Goal: Task Accomplishment & Management: Manage account settings

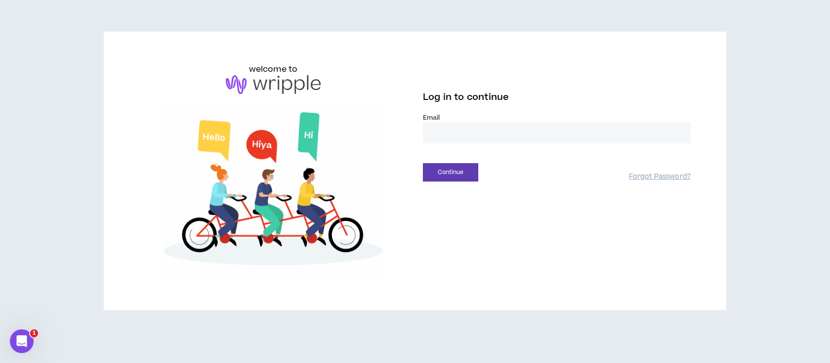
click at [440, 134] on input "email" at bounding box center [557, 132] width 268 height 21
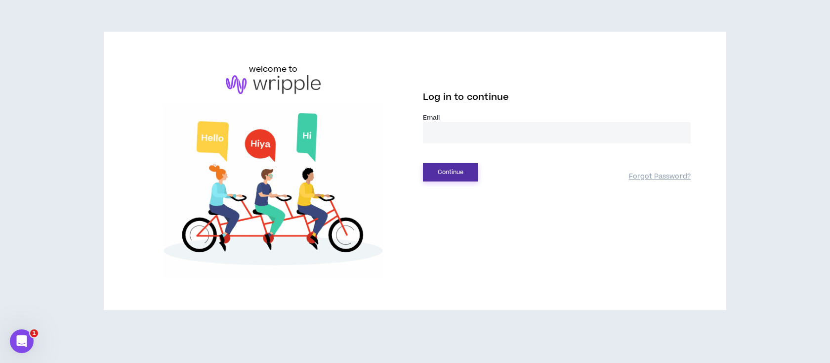
type input "**********"
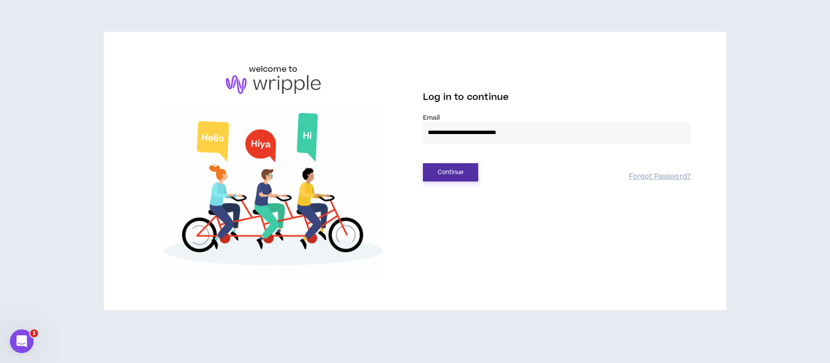
click at [454, 174] on button "Continue" at bounding box center [450, 172] width 55 height 18
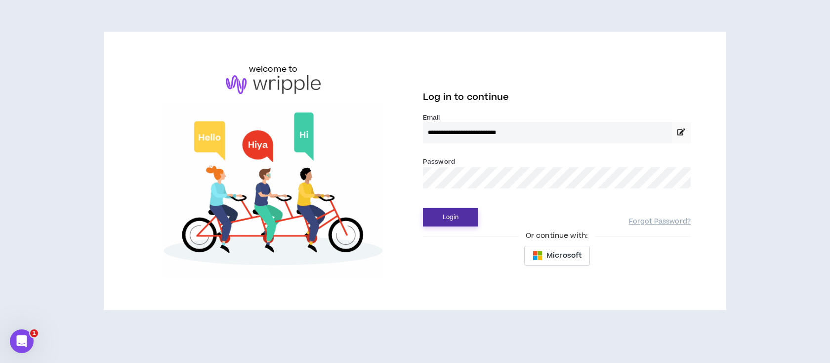
click at [458, 218] on button "Login" at bounding box center [450, 217] width 55 height 18
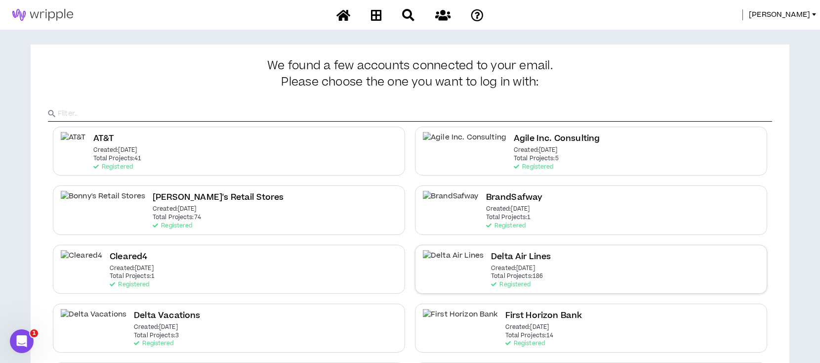
click at [491, 259] on h2 "Delta Air Lines" at bounding box center [521, 256] width 60 height 13
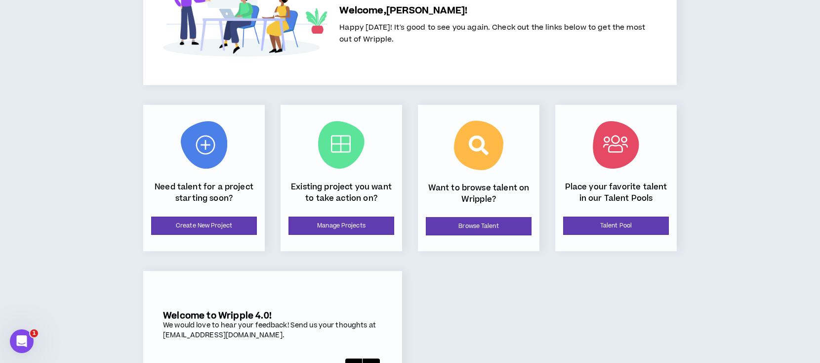
scroll to position [109, 0]
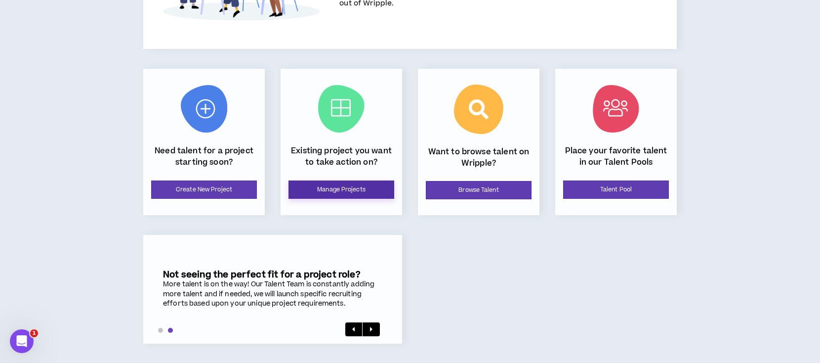
click at [361, 188] on link "Manage Projects" at bounding box center [342, 189] width 106 height 18
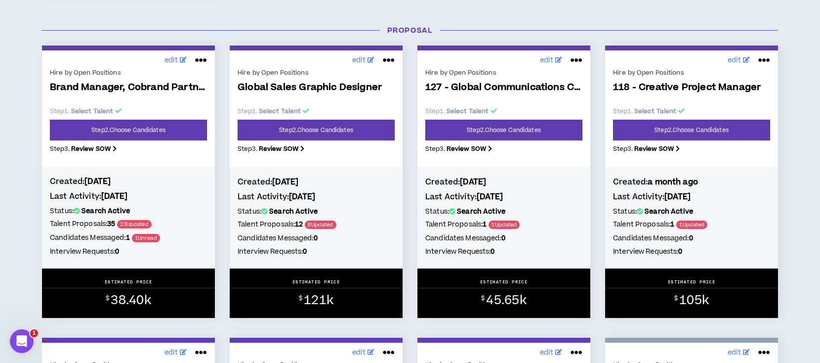
scroll to position [791, 0]
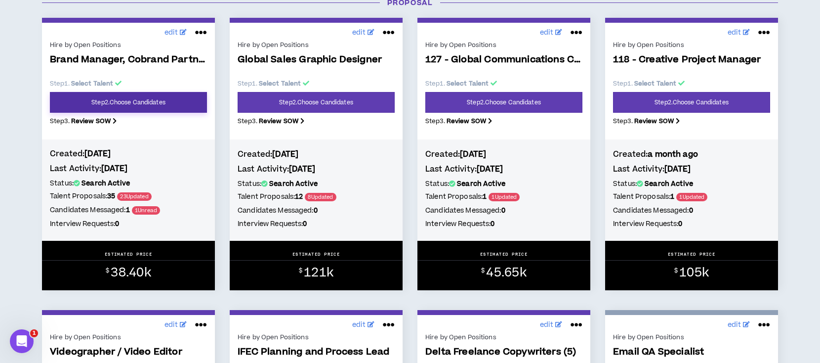
click at [85, 99] on link "Step 2 . Choose Candidates" at bounding box center [128, 102] width 157 height 21
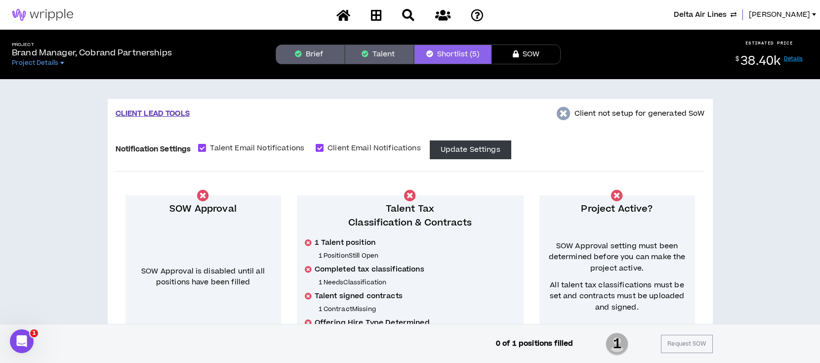
click at [384, 51] on button "Talent" at bounding box center [379, 54] width 69 height 20
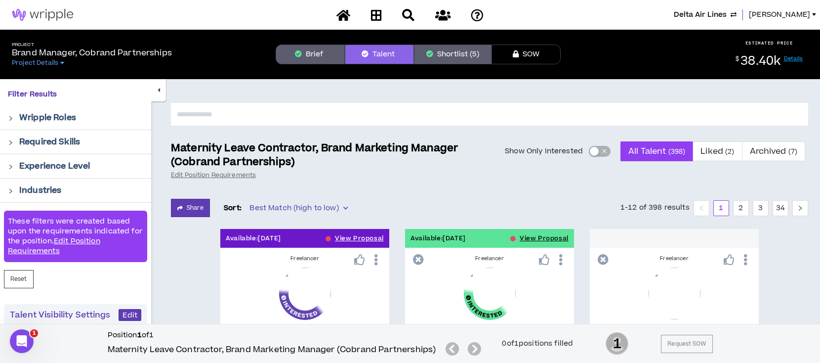
click at [304, 111] on input "text" at bounding box center [490, 114] width 638 height 23
type input "**********"
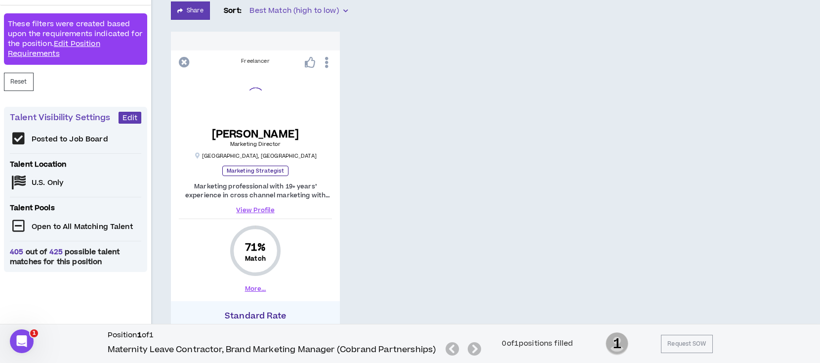
click at [258, 167] on div "[PERSON_NAME] Marketing Director [GEOGRAPHIC_DATA] , [GEOGRAPHIC_DATA] Marketin…" at bounding box center [255, 142] width 153 height 144
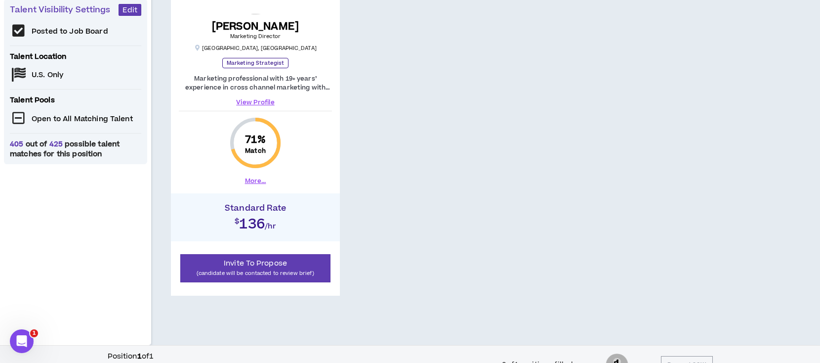
scroll to position [326, 0]
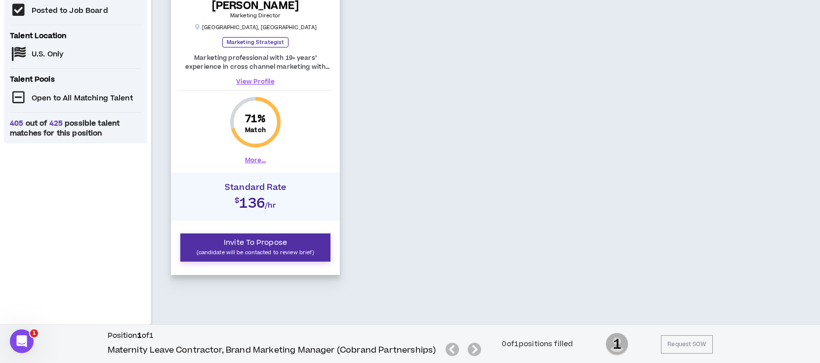
click at [257, 254] on p "(candidate will be contacted to review brief)" at bounding box center [255, 252] width 137 height 9
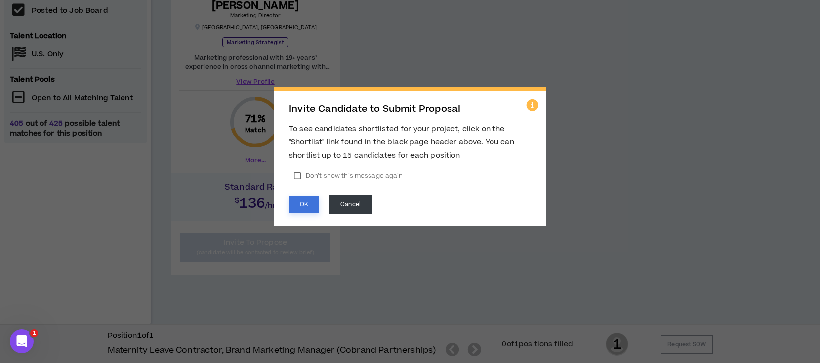
click at [301, 204] on button "OK" at bounding box center [304, 204] width 30 height 17
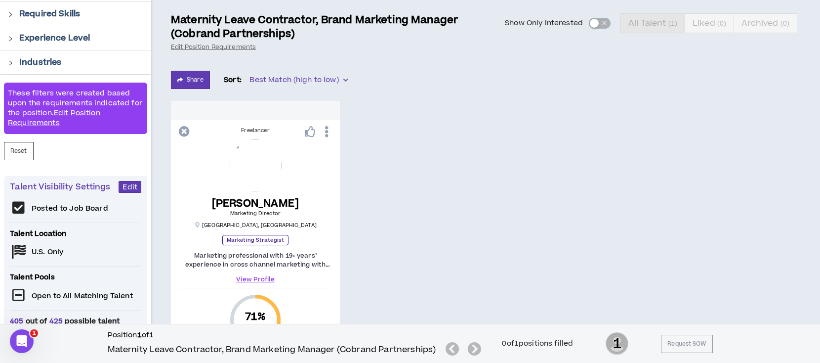
scroll to position [62, 0]
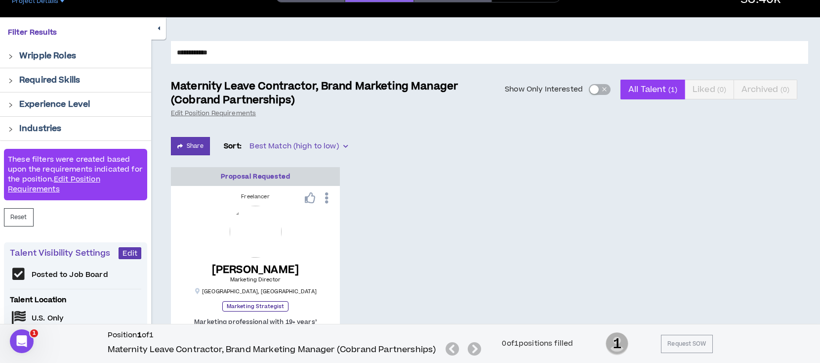
click at [595, 85] on div "button" at bounding box center [594, 89] width 9 height 9
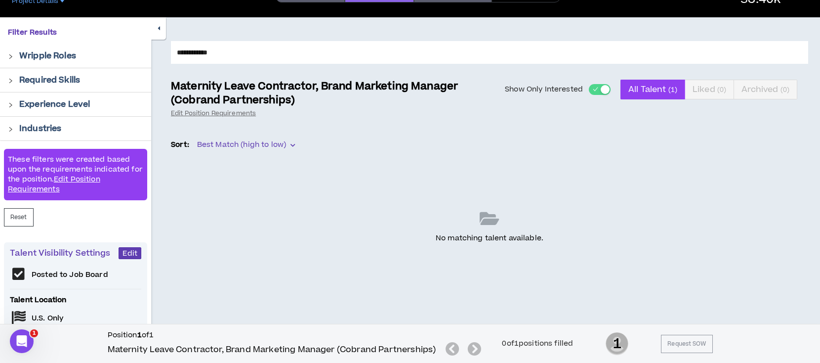
drag, startPoint x: 241, startPoint y: 51, endPoint x: 155, endPoint y: 51, distance: 86.5
click at [156, 51] on div "**********" at bounding box center [485, 214] width 669 height 395
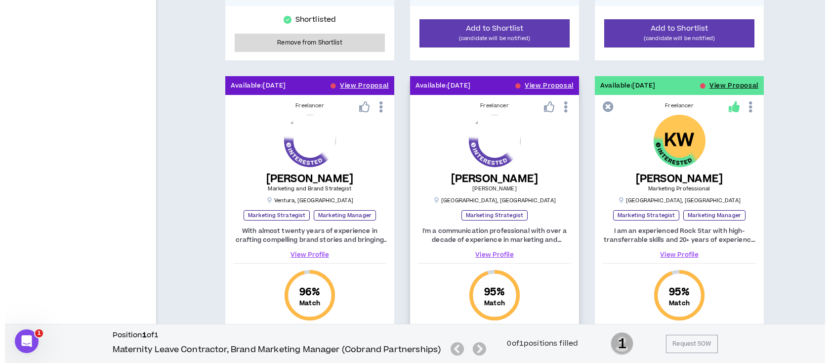
scroll to position [1380, 0]
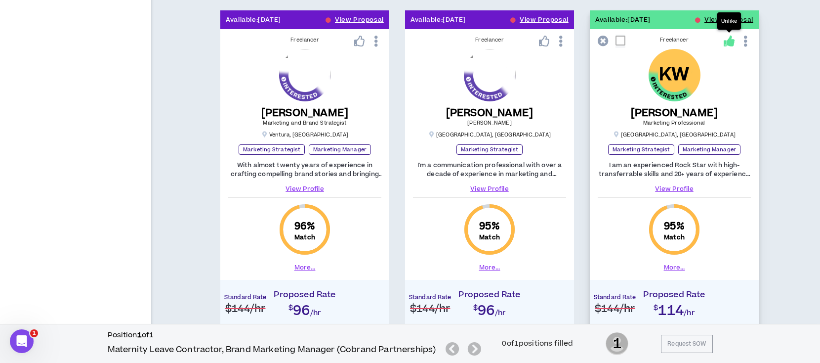
click at [718, 19] on div "Unlike" at bounding box center [730, 20] width 24 height 17
click at [711, 16] on button "View Proposal" at bounding box center [729, 19] width 49 height 19
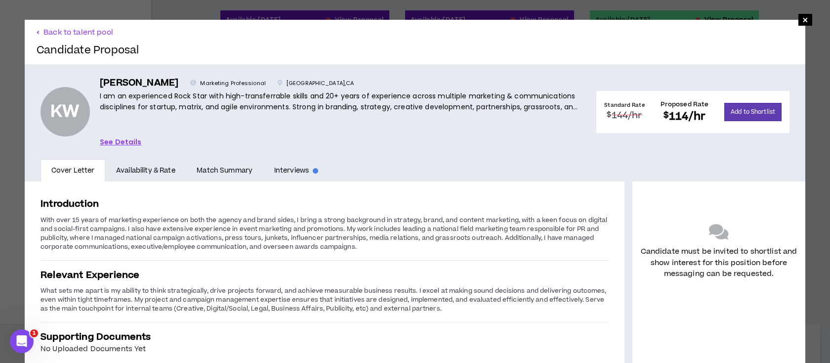
scroll to position [60, 0]
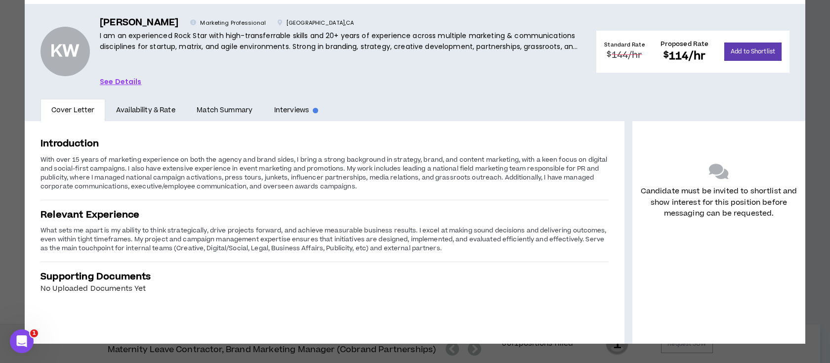
click at [529, 101] on ul "Cover Letter Availability & Rate Match Summary Interviews Messages" at bounding box center [415, 110] width 781 height 22
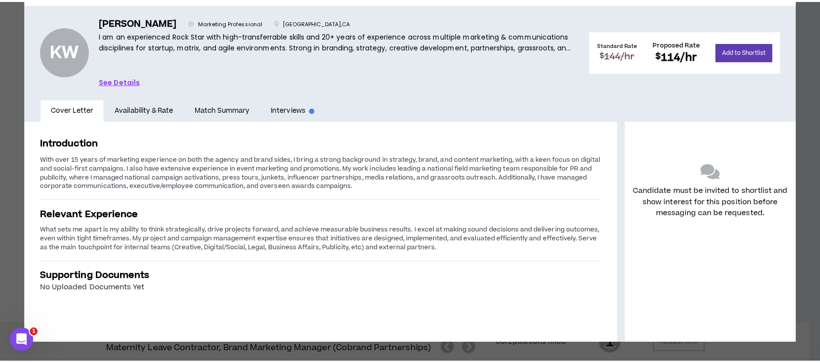
scroll to position [0, 0]
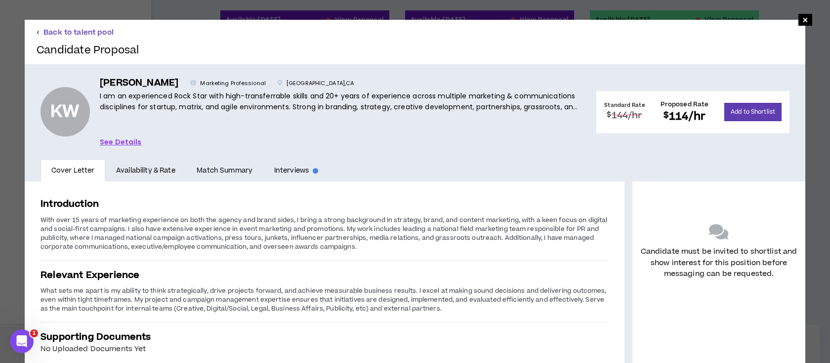
click at [62, 30] on button "Back to talent pool" at bounding box center [75, 32] width 77 height 9
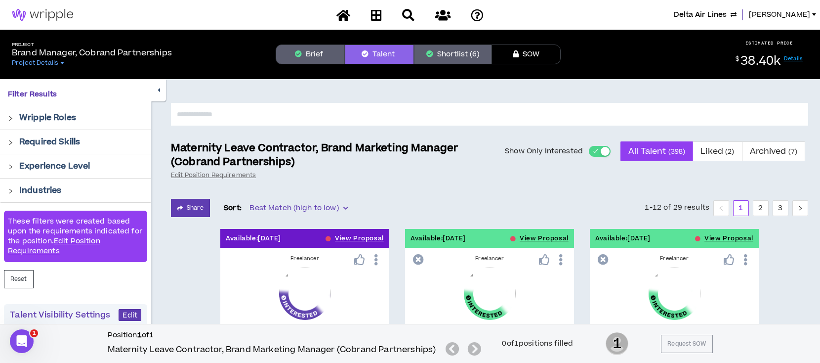
click at [315, 55] on button "Brief" at bounding box center [310, 54] width 69 height 20
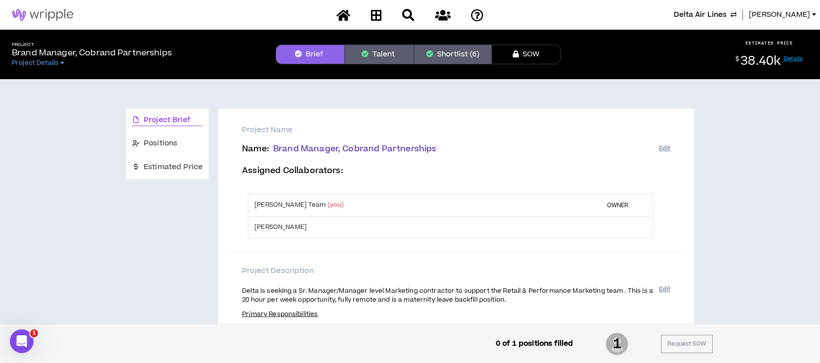
click at [373, 55] on button "Talent" at bounding box center [379, 54] width 69 height 20
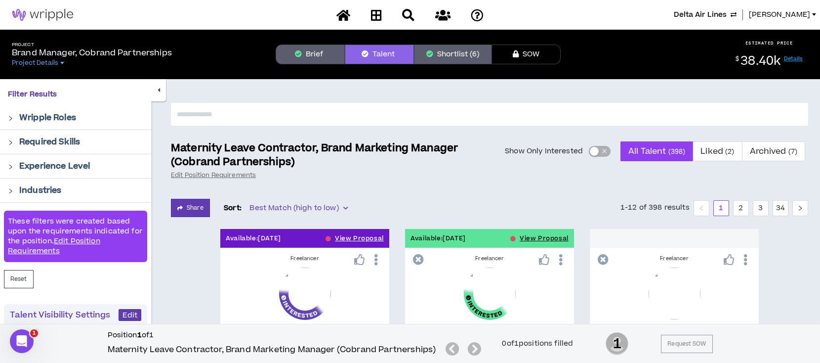
click at [594, 152] on div "button" at bounding box center [594, 151] width 9 height 9
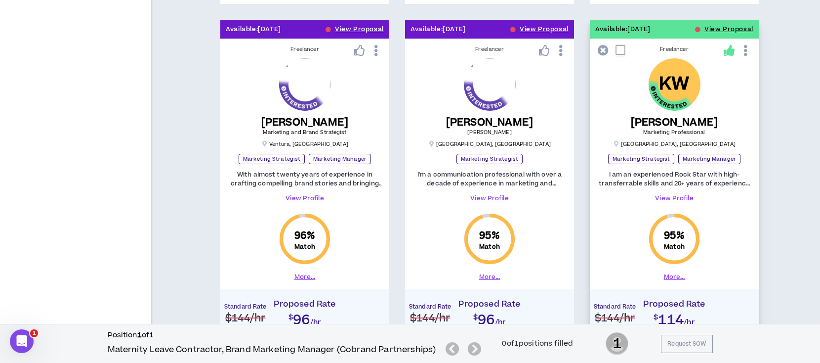
scroll to position [1370, 0]
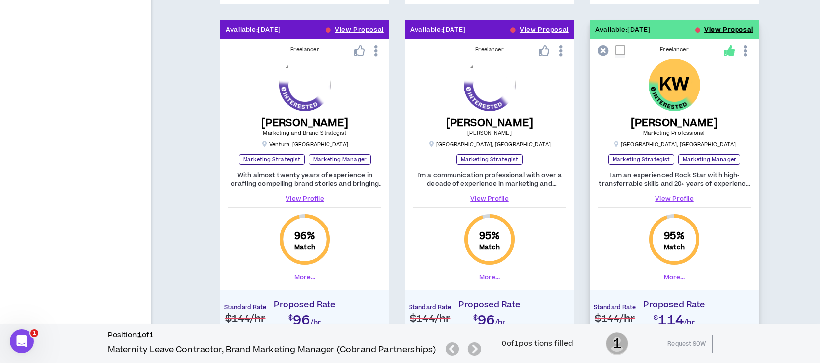
click at [718, 29] on button "View Proposal" at bounding box center [729, 29] width 49 height 19
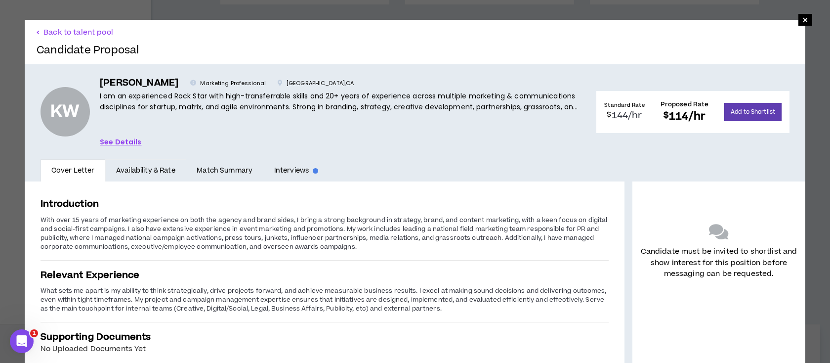
click at [154, 166] on link "Availability & Rate" at bounding box center [145, 170] width 81 height 23
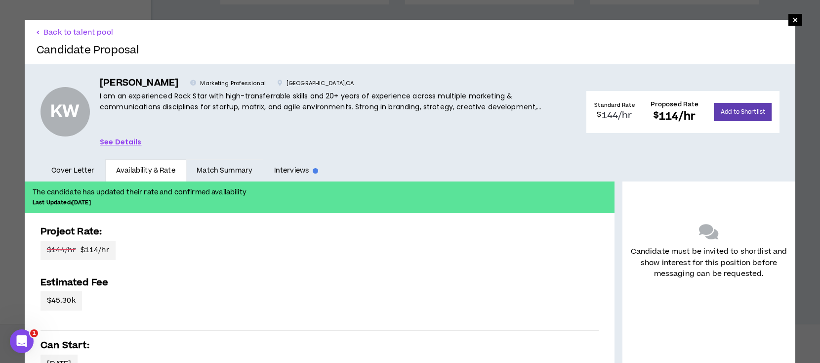
click at [219, 167] on link "Match Summary" at bounding box center [224, 170] width 77 height 23
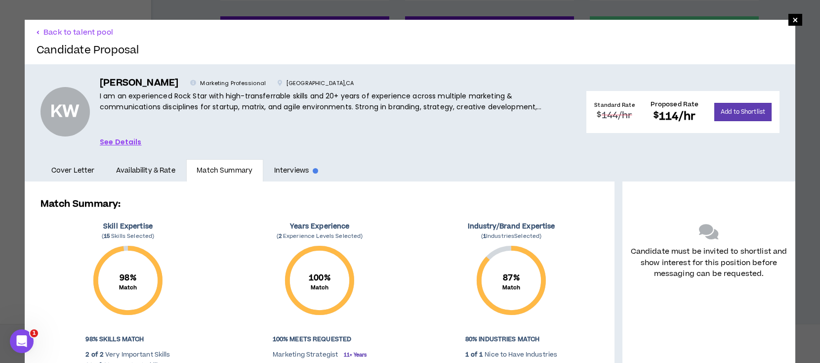
scroll to position [1370, 0]
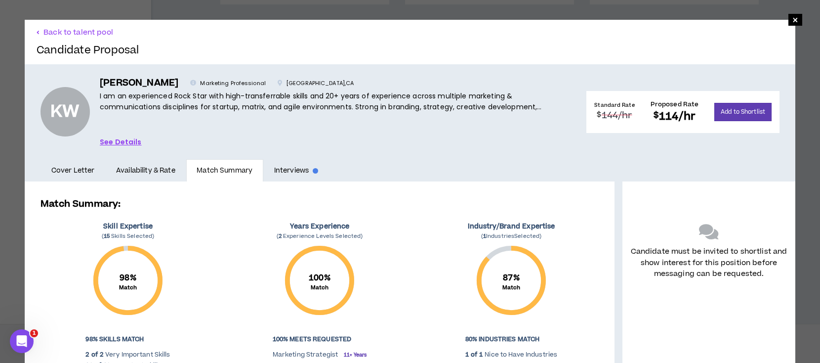
click at [114, 140] on link "See Details" at bounding box center [121, 141] width 42 height 11
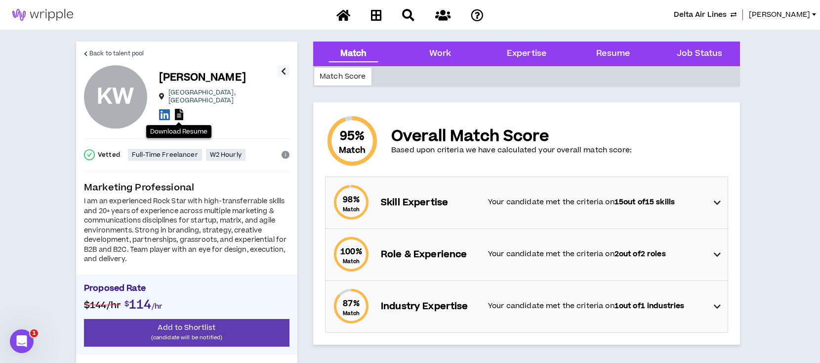
click at [178, 111] on icon at bounding box center [179, 114] width 8 height 11
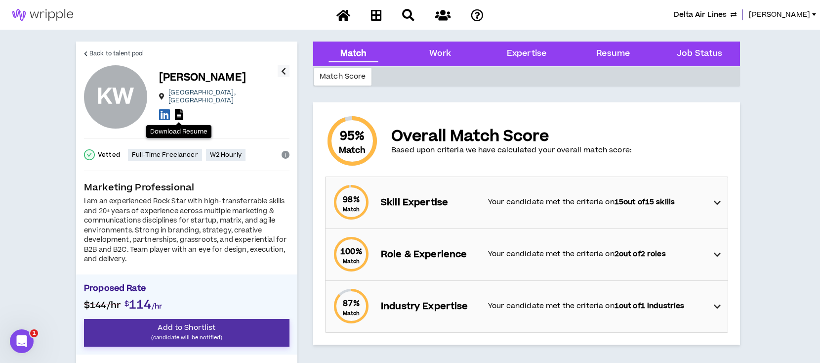
click at [212, 335] on p "(candidate will be notified)" at bounding box center [187, 337] width 206 height 9
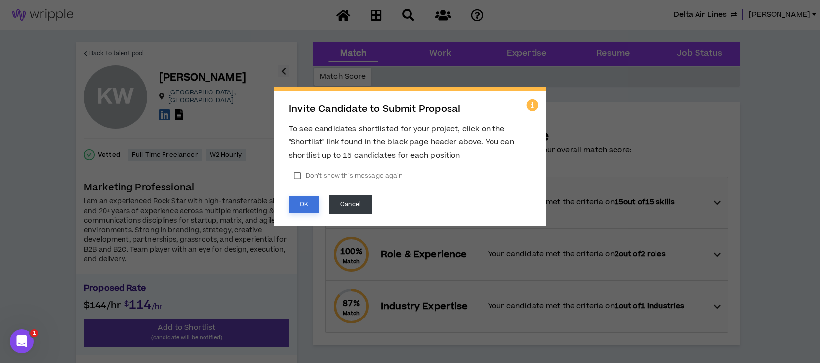
click at [299, 198] on button "OK" at bounding box center [304, 204] width 30 height 17
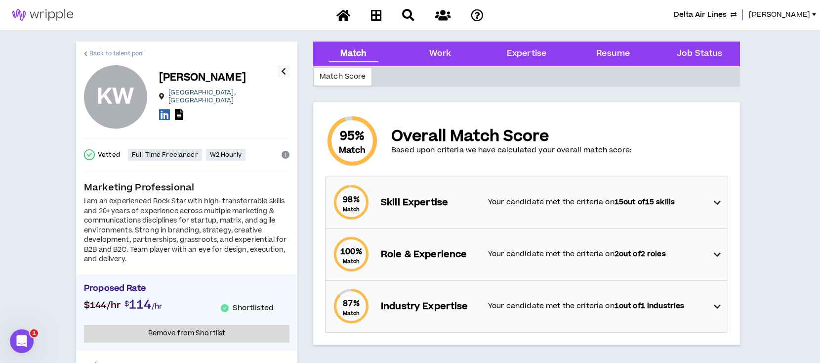
click at [102, 52] on span "Back to talent pool" at bounding box center [116, 53] width 54 height 9
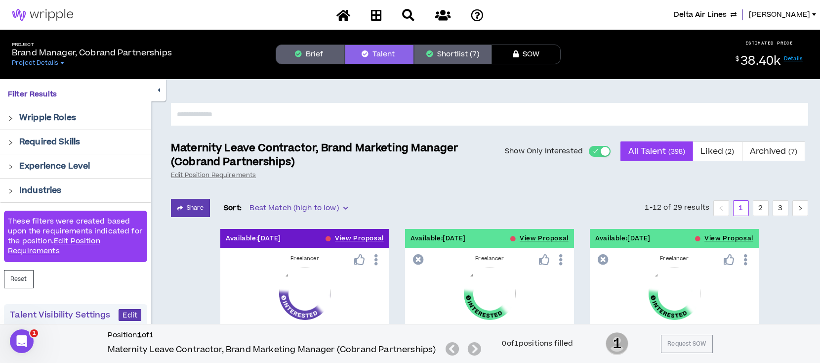
click at [388, 111] on input "text" at bounding box center [490, 114] width 638 height 23
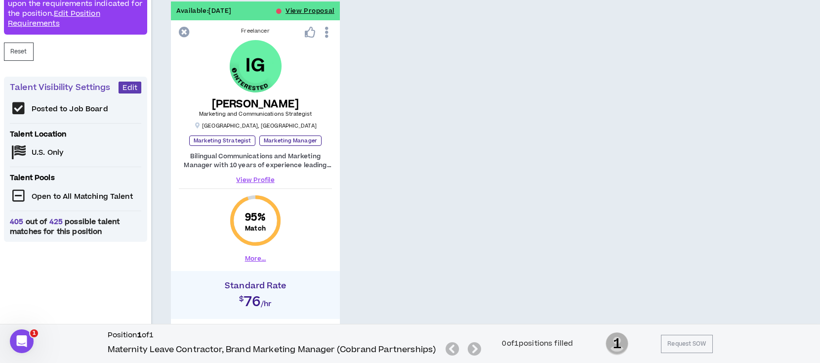
scroll to position [194, 0]
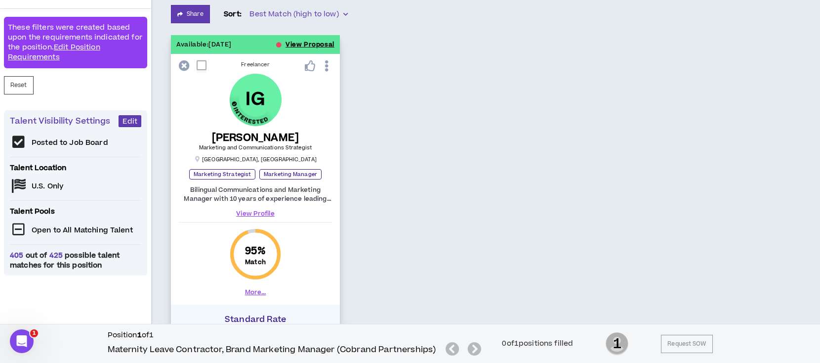
click at [309, 42] on button "View Proposal" at bounding box center [310, 44] width 49 height 19
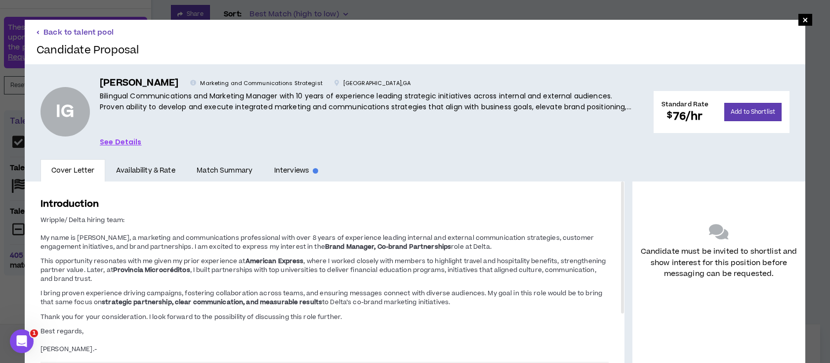
click at [85, 28] on button "Back to talent pool" at bounding box center [75, 32] width 77 height 9
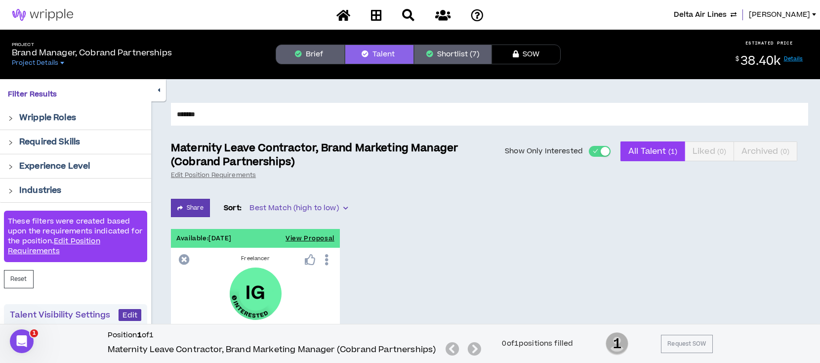
drag, startPoint x: 217, startPoint y: 120, endPoint x: 164, endPoint y: 81, distance: 65.4
click at [164, 81] on div "Filter Results Wripple Roles Required Skills Experience Level Industries These …" at bounding box center [410, 364] width 820 height 571
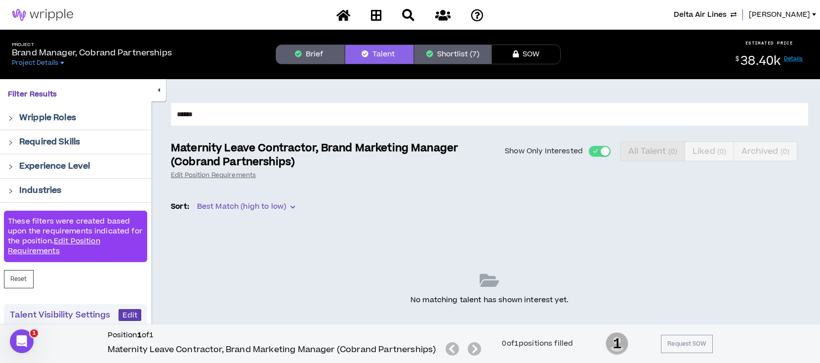
click at [217, 111] on input "******" at bounding box center [490, 114] width 638 height 23
type input "***"
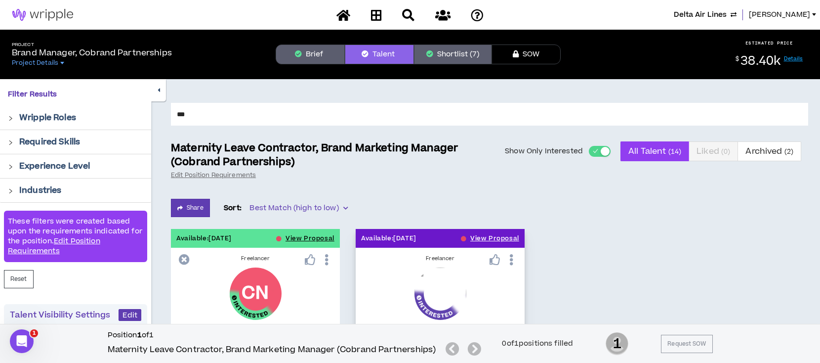
click at [387, 235] on p "Available: [DATE]" at bounding box center [388, 238] width 55 height 9
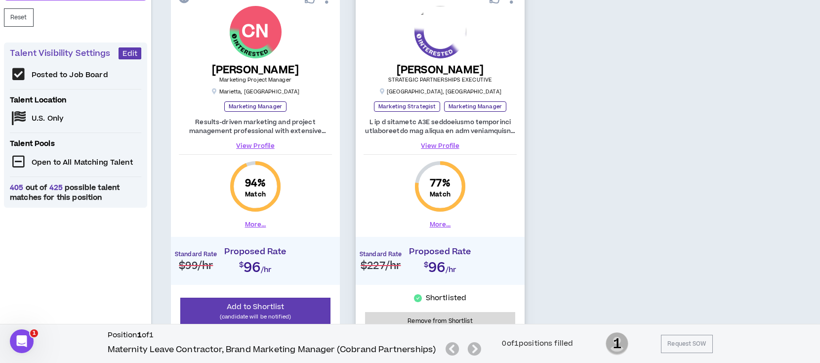
scroll to position [198, 0]
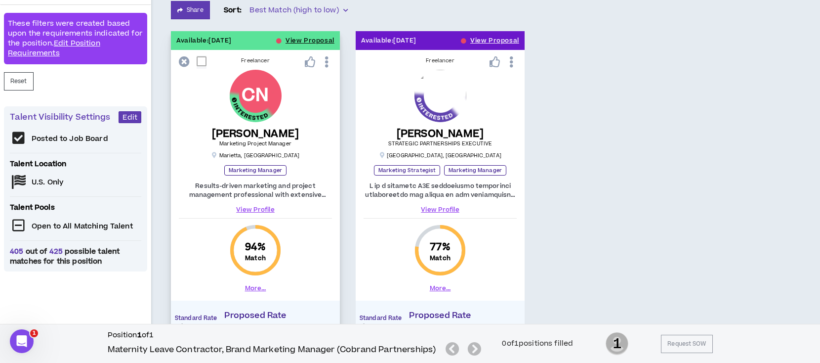
click at [263, 209] on link "View Profile" at bounding box center [255, 209] width 153 height 9
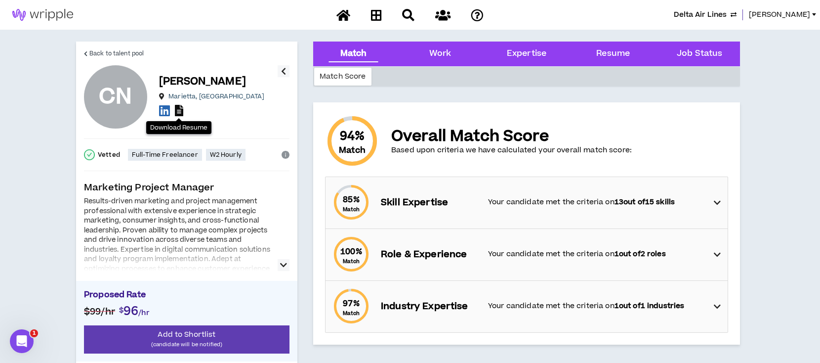
click at [179, 110] on icon at bounding box center [179, 110] width 8 height 11
click at [123, 50] on span "Back to talent pool" at bounding box center [116, 53] width 54 height 9
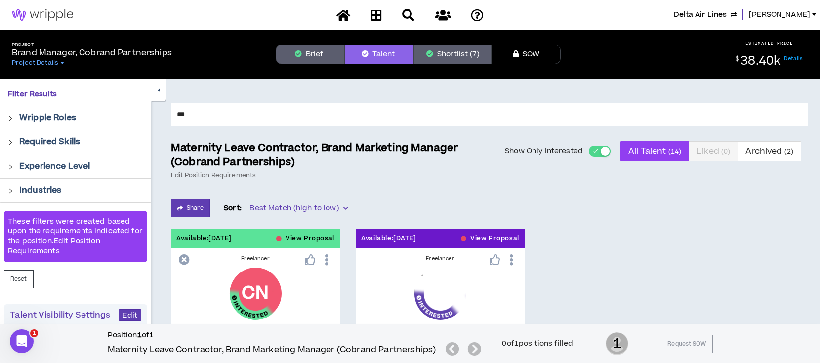
drag, startPoint x: 222, startPoint y: 118, endPoint x: 148, endPoint y: 108, distance: 74.7
click at [148, 108] on div "Filter Results Wripple Roles Required Skills Experience Level Industries These …" at bounding box center [410, 364] width 820 height 571
type input "*******"
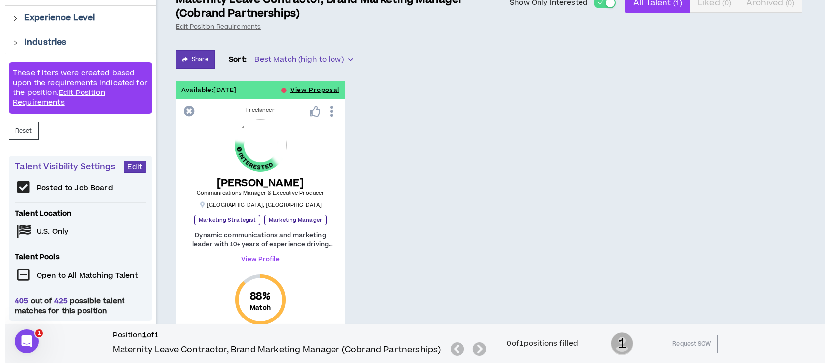
scroll to position [131, 0]
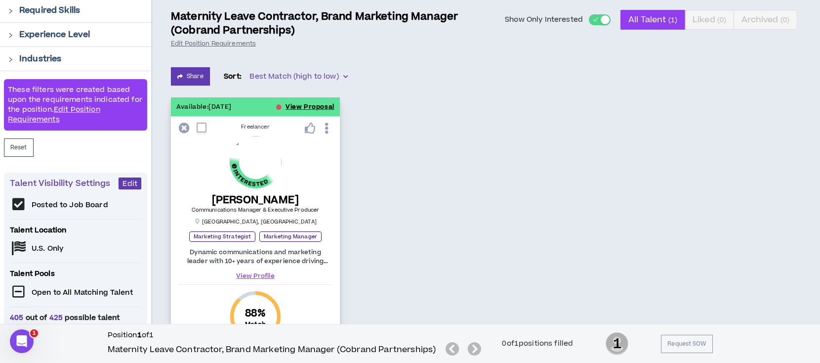
click at [315, 107] on button "View Proposal" at bounding box center [310, 106] width 49 height 19
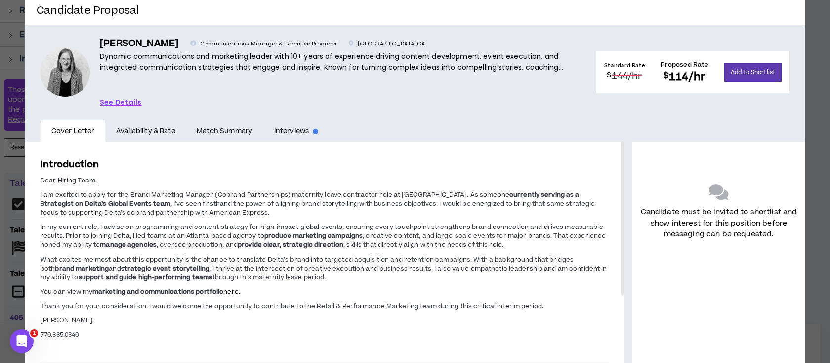
scroll to position [60, 0]
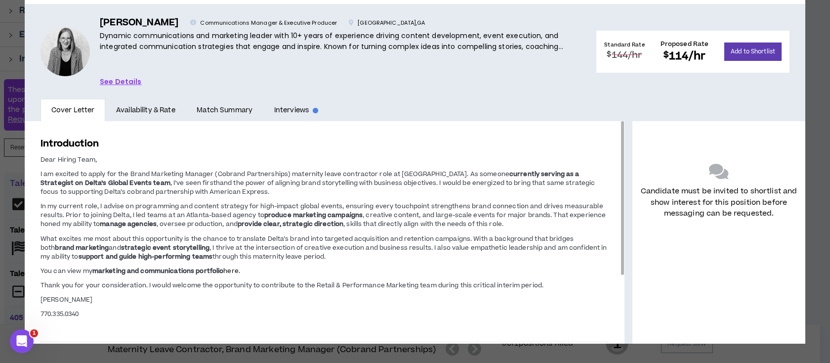
click at [548, 135] on div "Introduction Dear Hiring Team, I am excited to apply for the Brand Marketing Ma…" at bounding box center [325, 282] width 600 height 322
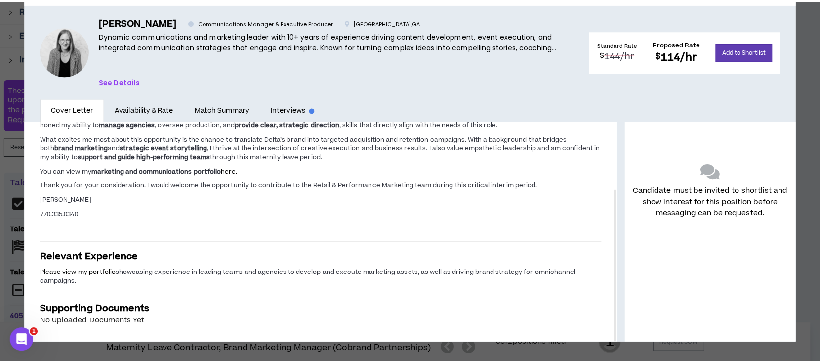
scroll to position [0, 0]
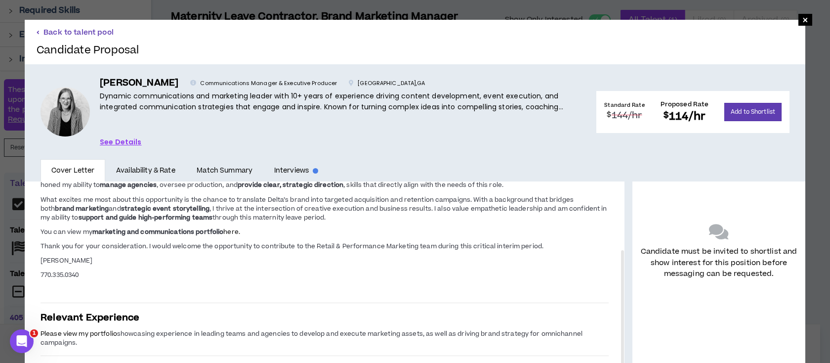
click at [75, 32] on button "Back to talent pool" at bounding box center [75, 32] width 77 height 9
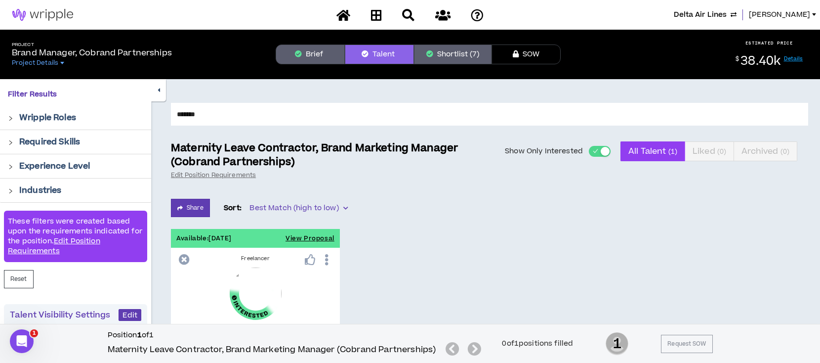
click at [215, 116] on input "*******" at bounding box center [490, 114] width 638 height 23
drag, startPoint x: 215, startPoint y: 116, endPoint x: 131, endPoint y: 112, distance: 84.1
click at [131, 112] on div "Filter Results Wripple Roles Required Skills Experience Level Industries These …" at bounding box center [410, 364] width 820 height 571
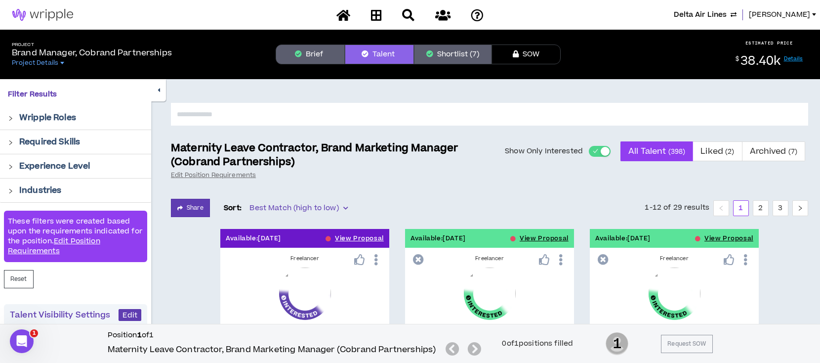
click at [284, 110] on input "text" at bounding box center [490, 114] width 638 height 23
type input "*********"
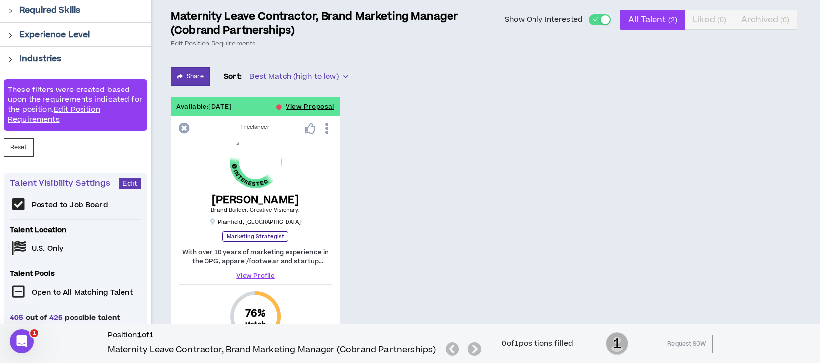
scroll to position [198, 0]
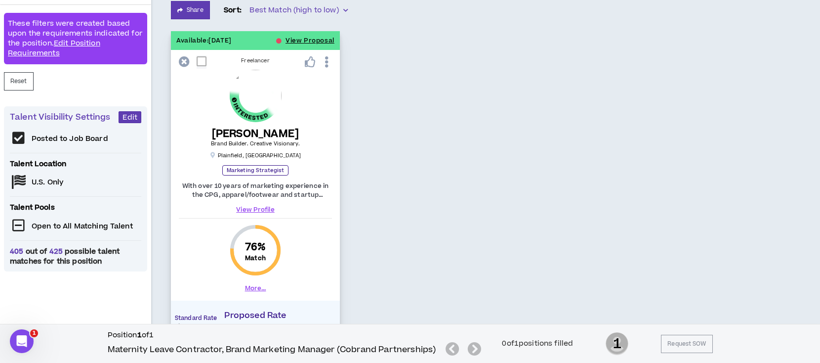
click at [259, 207] on link "View Profile" at bounding box center [255, 209] width 153 height 9
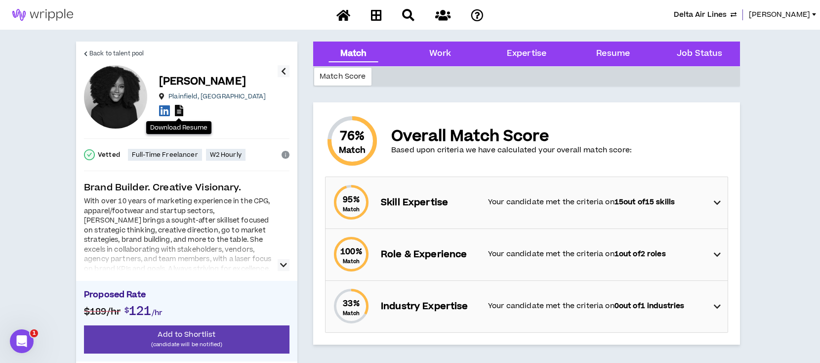
click at [180, 113] on icon at bounding box center [179, 110] width 8 height 11
click at [138, 53] on span "Back to talent pool" at bounding box center [116, 53] width 54 height 9
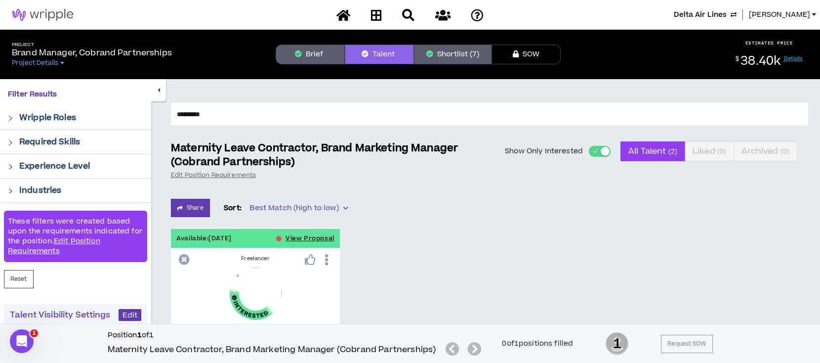
click at [165, 115] on div "********* Maternity Leave Contractor, Brand Marketing Manager (Cobrand Partners…" at bounding box center [485, 364] width 669 height 571
type input "*********"
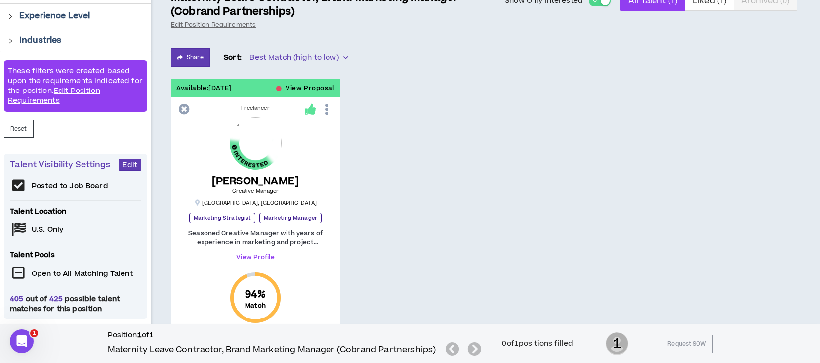
scroll to position [131, 0]
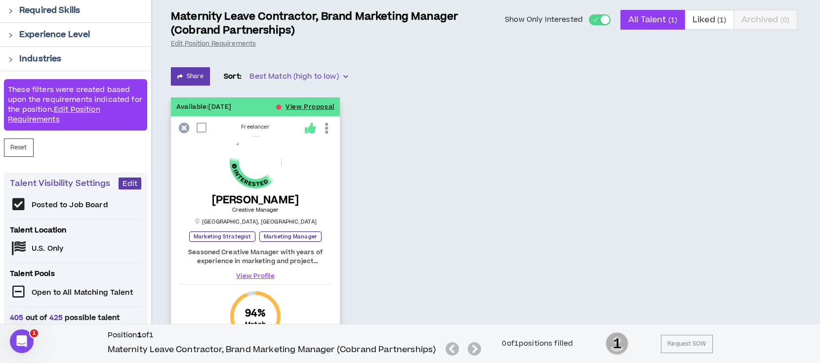
click at [269, 274] on link "View Profile" at bounding box center [255, 275] width 153 height 9
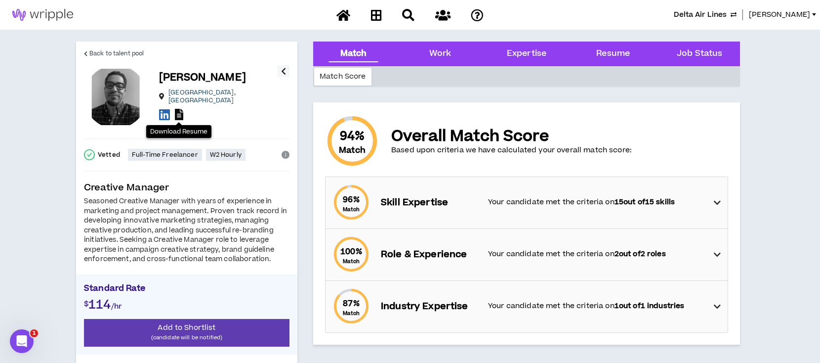
click at [178, 109] on icon at bounding box center [179, 114] width 8 height 11
click at [113, 51] on span "Back to talent pool" at bounding box center [116, 53] width 54 height 9
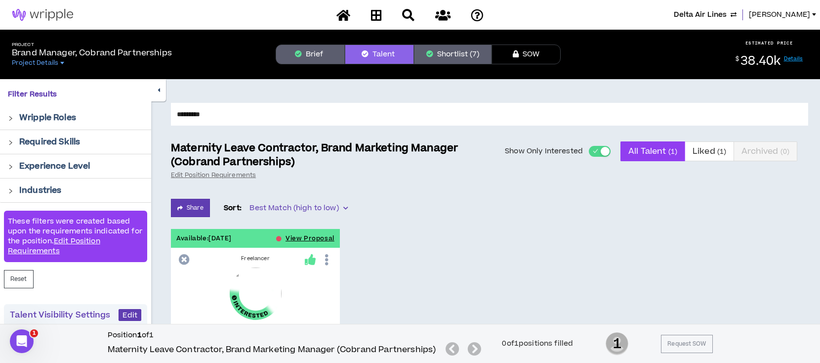
drag, startPoint x: 221, startPoint y: 114, endPoint x: 138, endPoint y: 113, distance: 83.5
click at [138, 113] on div "Filter Results Wripple Roles Required Skills Experience Level Industries These …" at bounding box center [410, 364] width 820 height 571
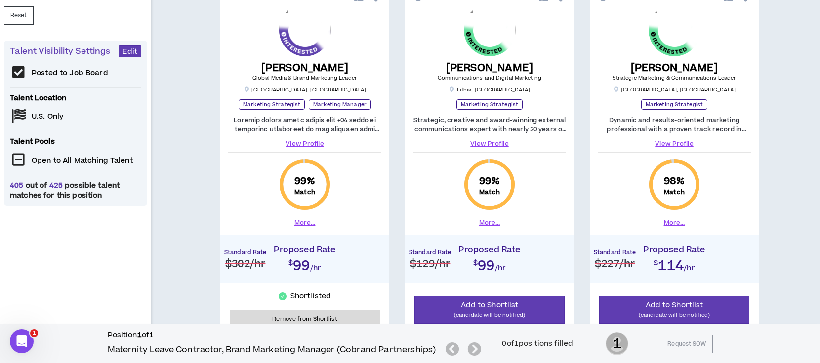
scroll to position [198, 0]
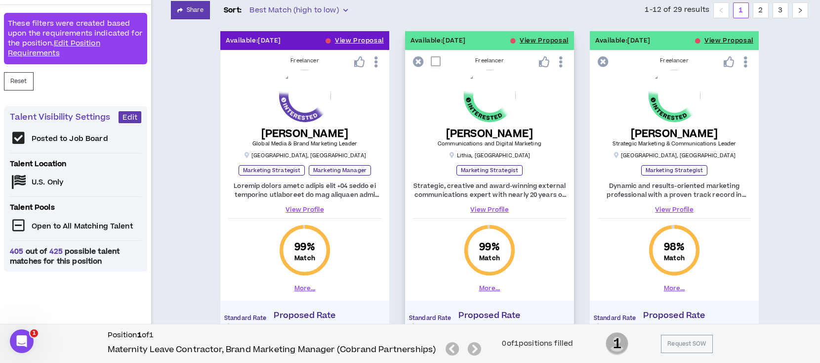
click at [496, 208] on link "View Profile" at bounding box center [489, 209] width 153 height 9
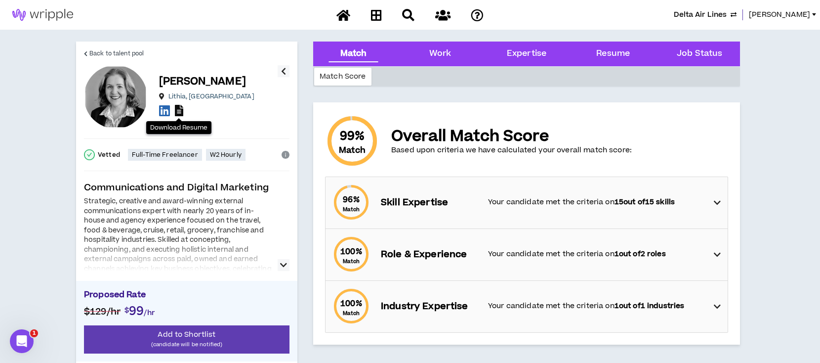
click at [180, 110] on icon at bounding box center [179, 110] width 8 height 11
click at [106, 52] on span "Back to talent pool" at bounding box center [116, 53] width 54 height 9
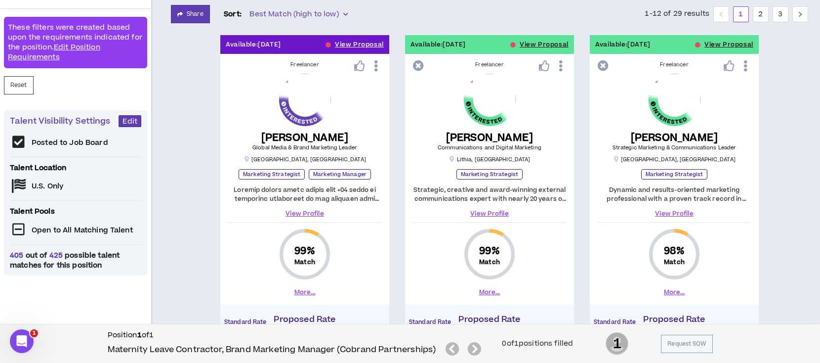
scroll to position [198, 0]
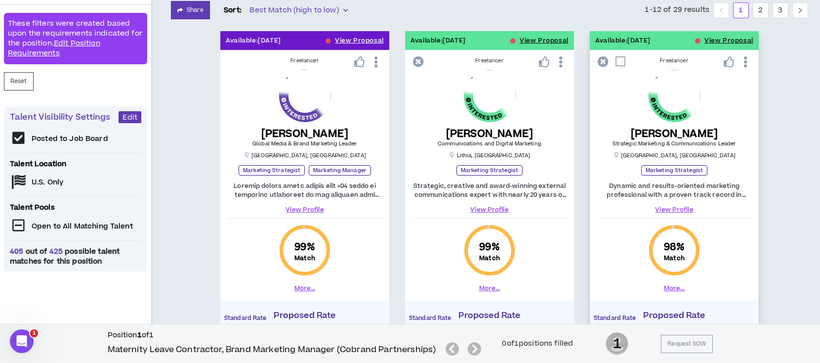
click at [682, 209] on link "View Profile" at bounding box center [674, 209] width 153 height 9
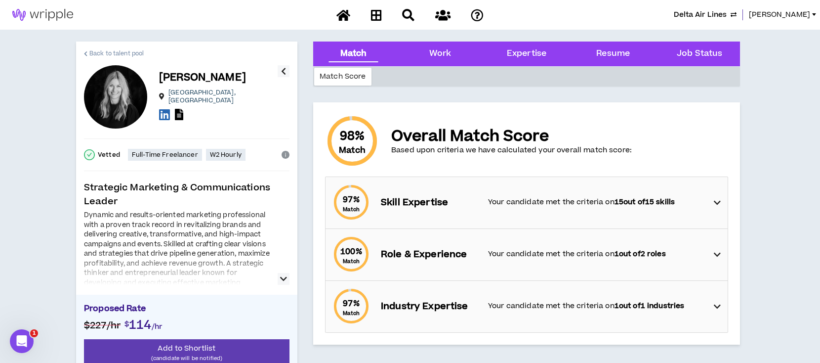
click at [96, 50] on span "Back to talent pool" at bounding box center [116, 53] width 54 height 9
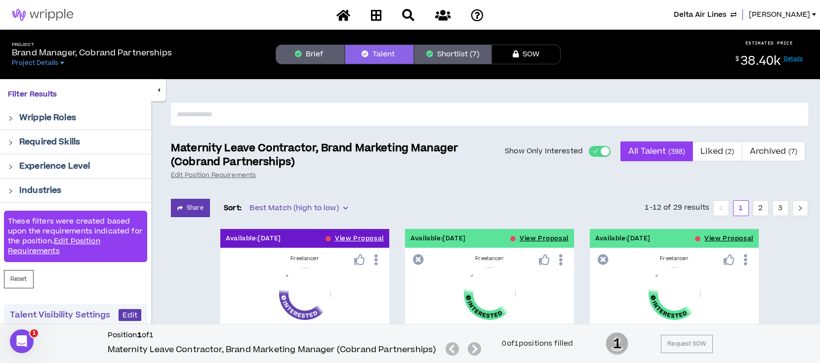
click at [307, 56] on button "Brief" at bounding box center [310, 54] width 69 height 20
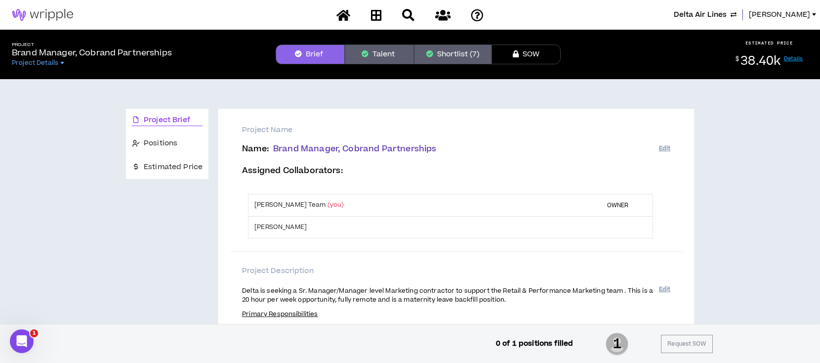
click at [377, 56] on button "Talent" at bounding box center [379, 54] width 69 height 20
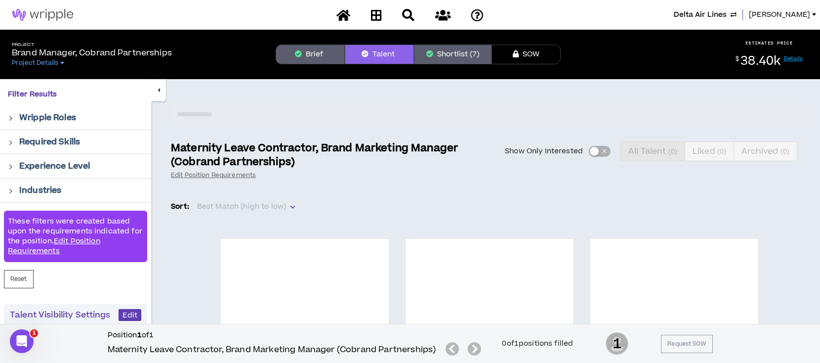
click at [594, 150] on div "Show Only Interested All Talent ( 0 ) Liked ( 0 ) Archived ( 0 )" at bounding box center [656, 151] width 303 height 20
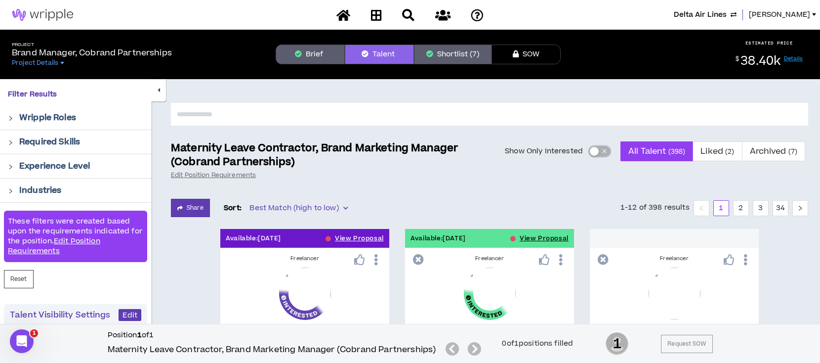
click at [594, 151] on div "button" at bounding box center [594, 151] width 9 height 9
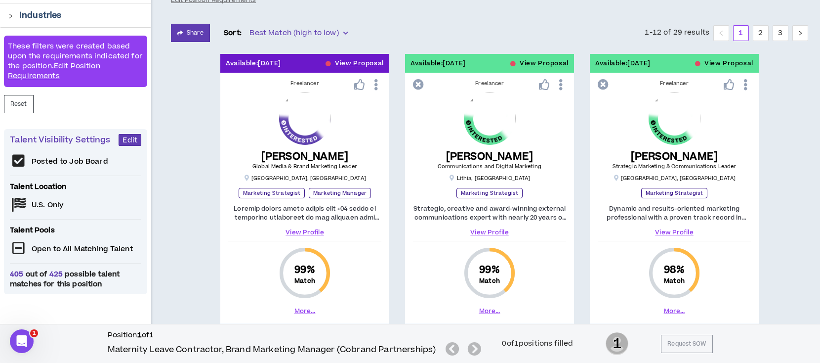
scroll to position [198, 0]
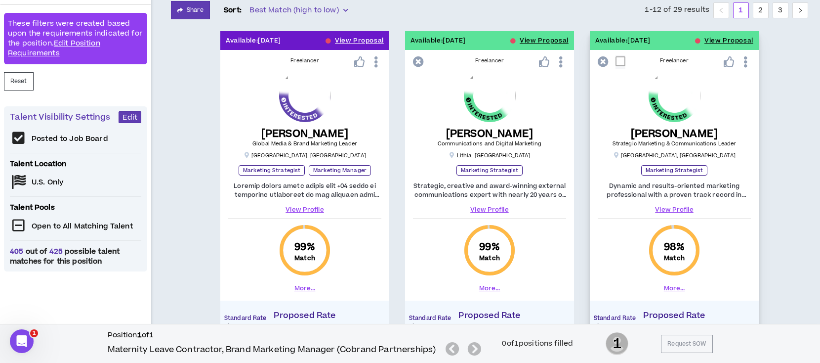
click at [678, 207] on link "View Profile" at bounding box center [674, 209] width 153 height 9
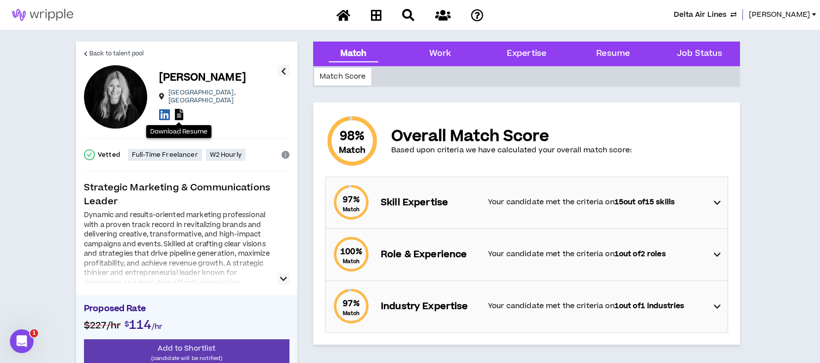
click at [177, 109] on icon at bounding box center [179, 114] width 8 height 11
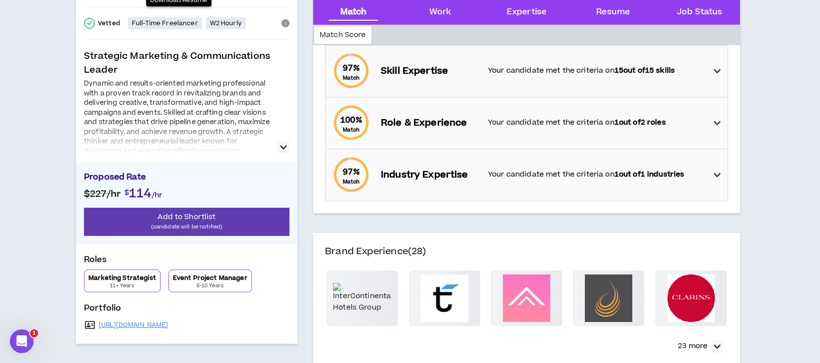
scroll to position [66, 0]
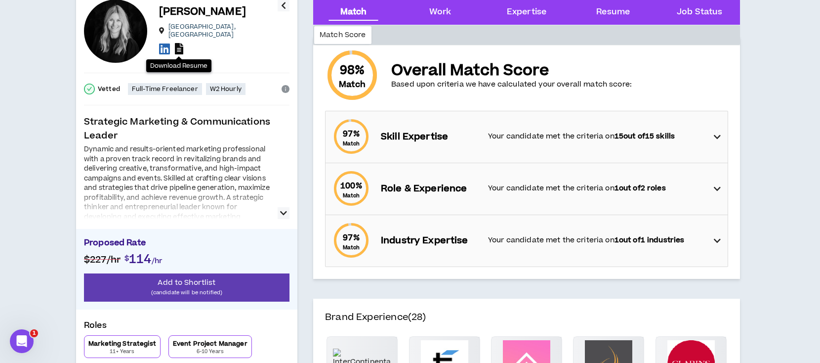
click at [177, 43] on icon at bounding box center [179, 48] width 8 height 11
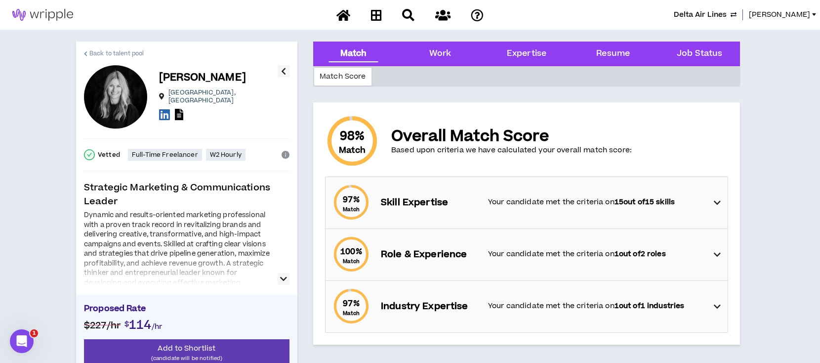
click at [112, 51] on span "Back to talent pool" at bounding box center [116, 53] width 54 height 9
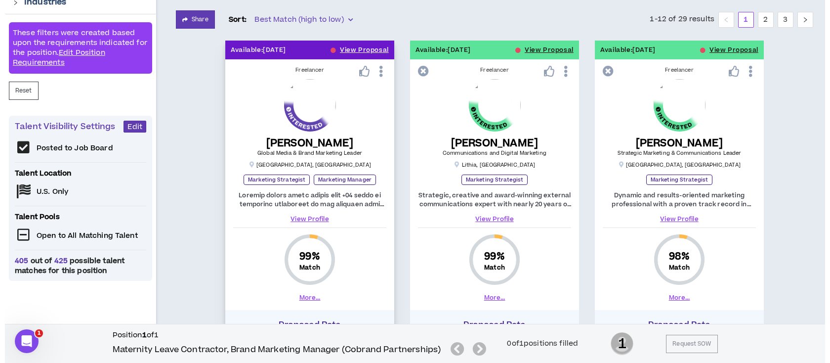
scroll to position [198, 0]
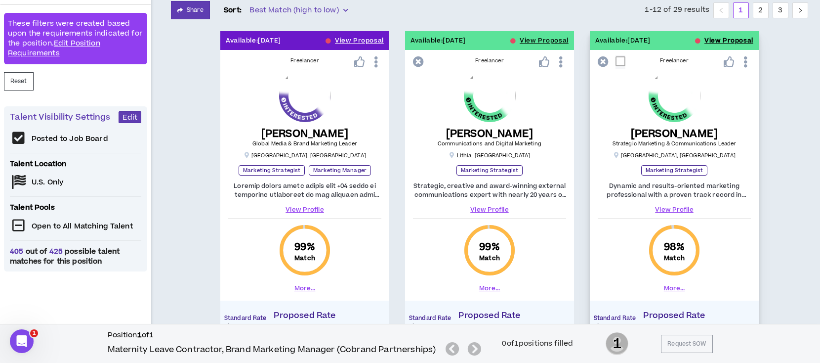
click at [715, 37] on button "View Proposal" at bounding box center [729, 40] width 49 height 19
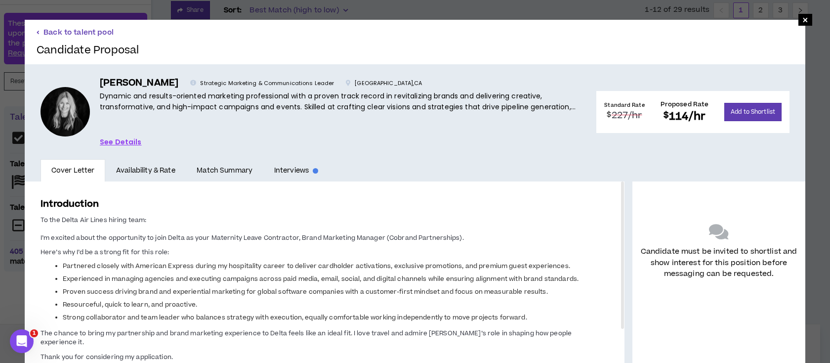
click at [63, 33] on button "Back to talent pool" at bounding box center [75, 32] width 77 height 9
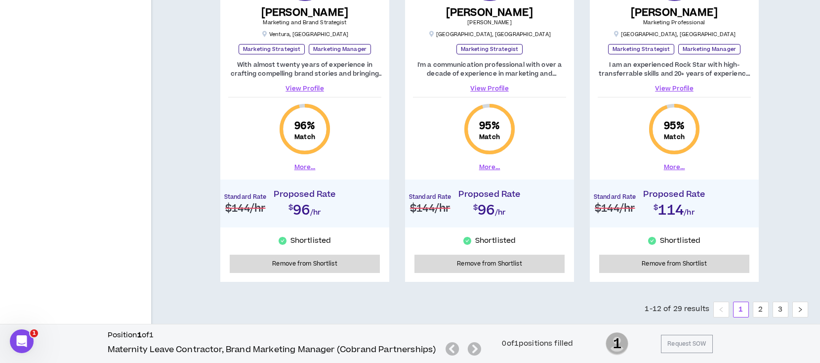
scroll to position [1502, 0]
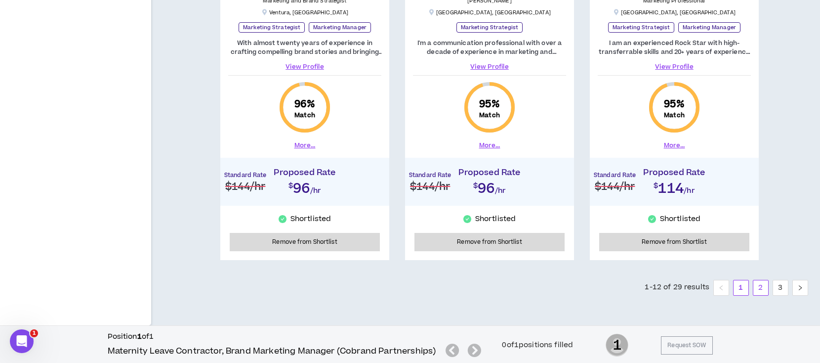
click at [761, 284] on link "2" at bounding box center [761, 287] width 15 height 15
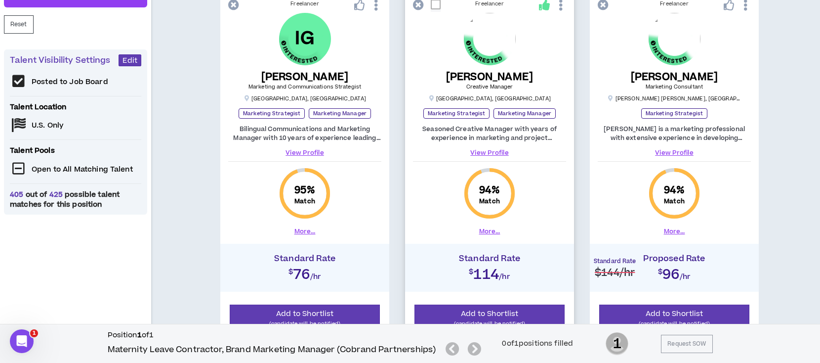
scroll to position [263, 0]
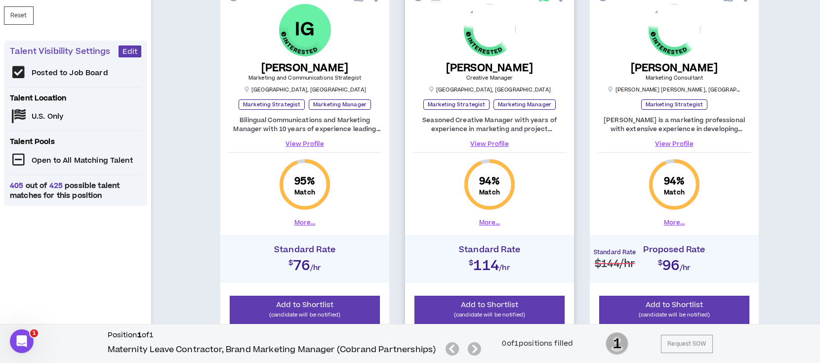
click at [501, 142] on link "View Profile" at bounding box center [489, 143] width 153 height 9
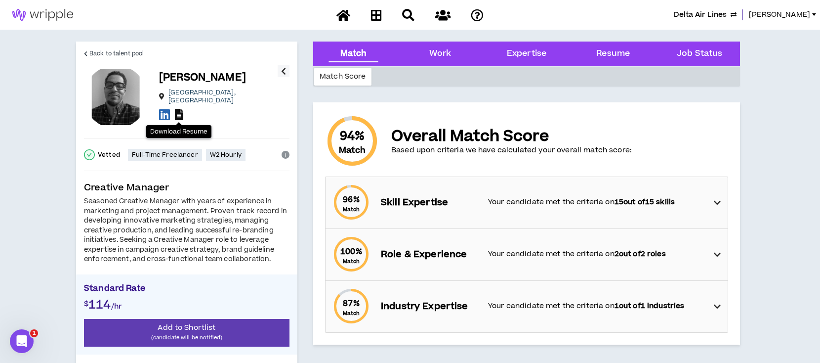
click at [178, 109] on icon at bounding box center [179, 114] width 8 height 11
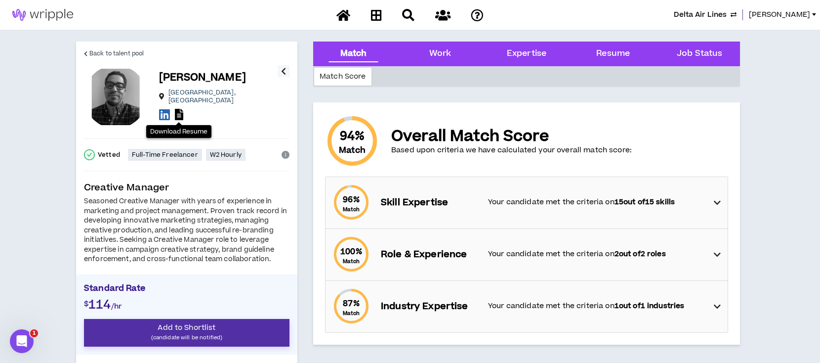
click at [157, 335] on p "(candidate will be notified)" at bounding box center [187, 337] width 206 height 9
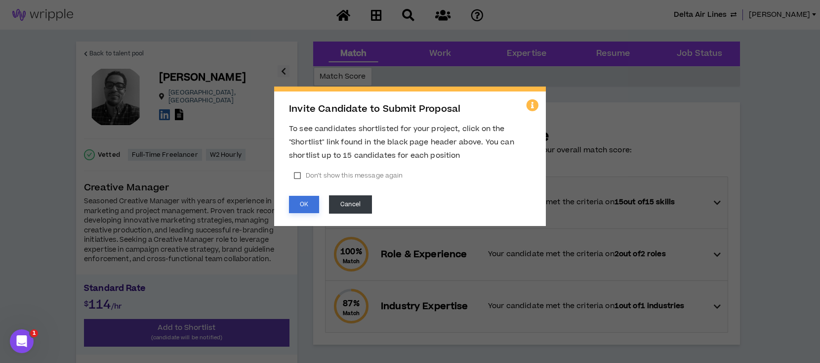
click at [299, 205] on button "OK" at bounding box center [304, 204] width 30 height 17
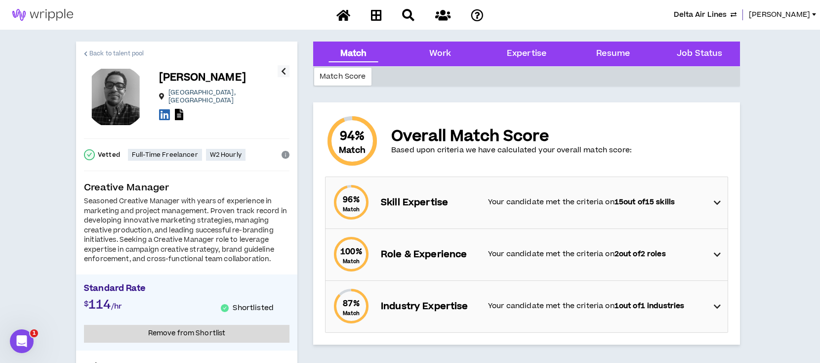
click at [104, 50] on span "Back to talent pool" at bounding box center [116, 53] width 54 height 9
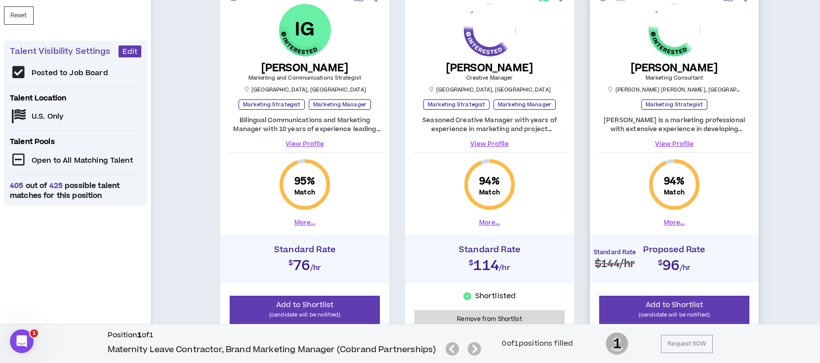
scroll to position [198, 0]
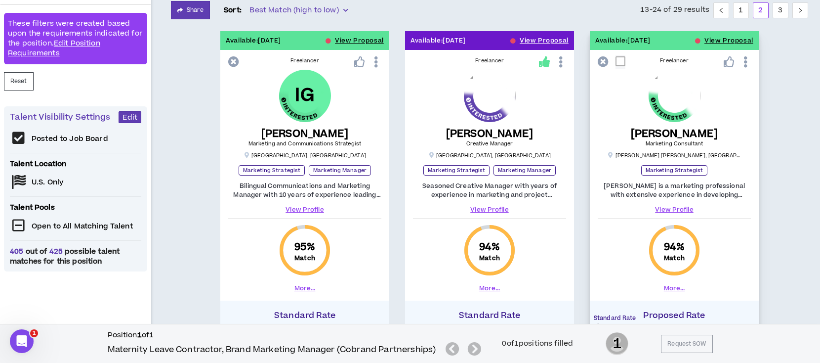
click at [678, 208] on link "View Profile" at bounding box center [674, 209] width 153 height 9
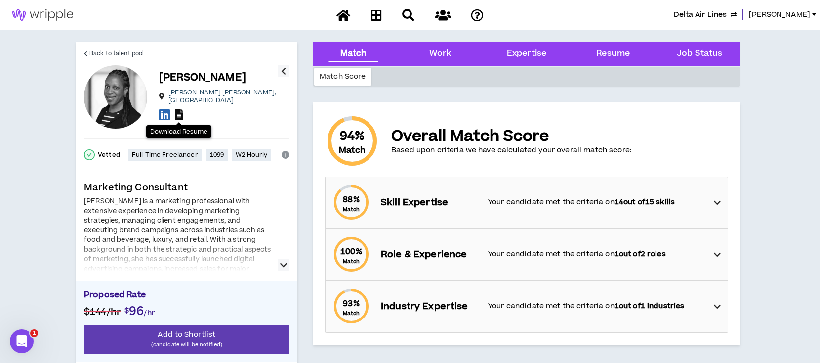
click at [178, 109] on icon at bounding box center [179, 114] width 8 height 11
click at [136, 53] on span "Back to talent pool" at bounding box center [116, 53] width 54 height 9
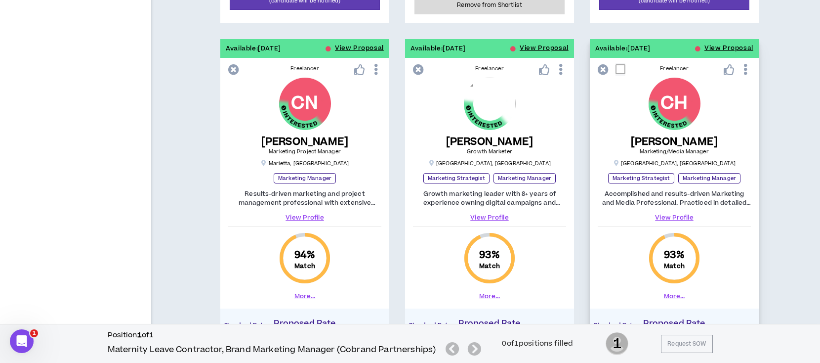
scroll to position [593, 0]
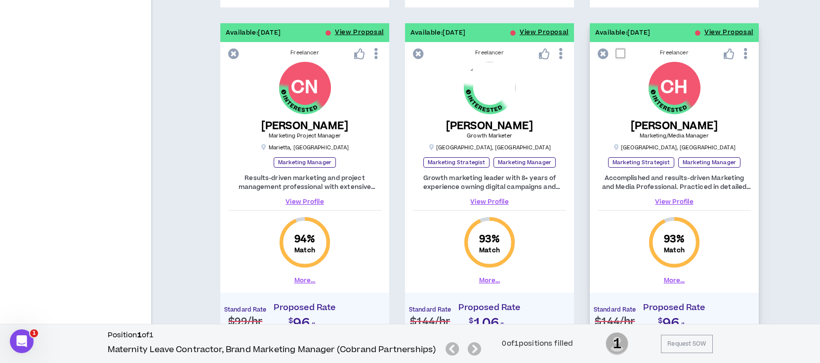
click at [684, 200] on link "View Profile" at bounding box center [674, 201] width 153 height 9
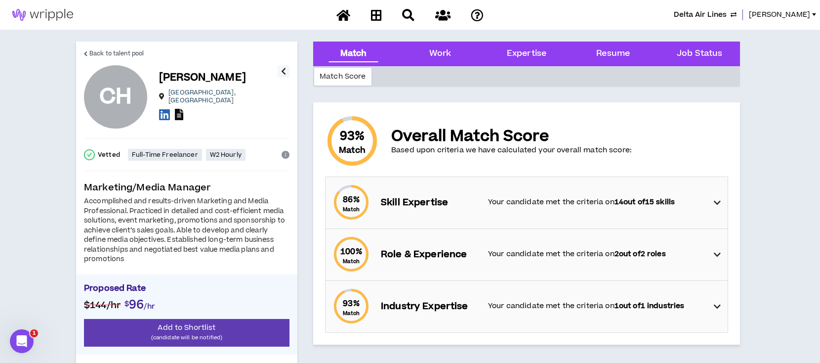
click at [182, 111] on icon at bounding box center [179, 114] width 8 height 11
click at [176, 112] on icon at bounding box center [179, 114] width 8 height 11
click at [118, 50] on span "Back to talent pool" at bounding box center [116, 53] width 54 height 9
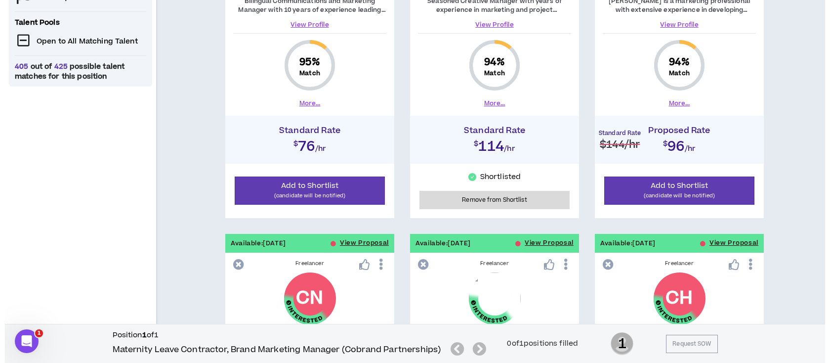
scroll to position [573, 0]
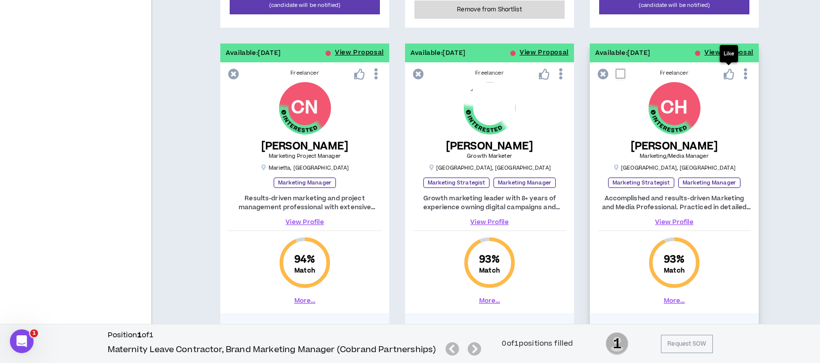
click at [727, 53] on p "Like" at bounding box center [729, 53] width 10 height 7
click at [713, 49] on button "View Proposal" at bounding box center [729, 52] width 49 height 19
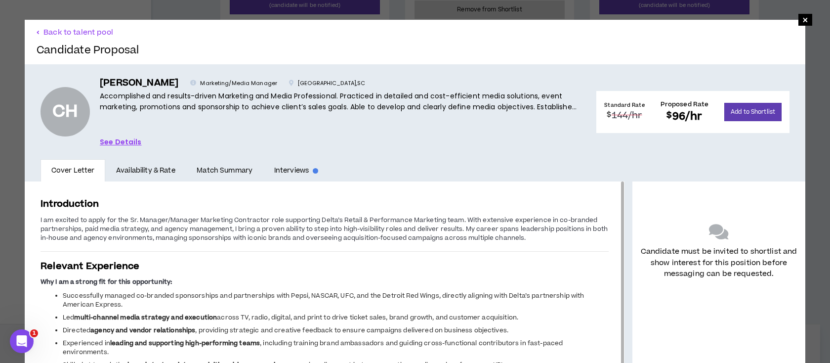
scroll to position [41, 0]
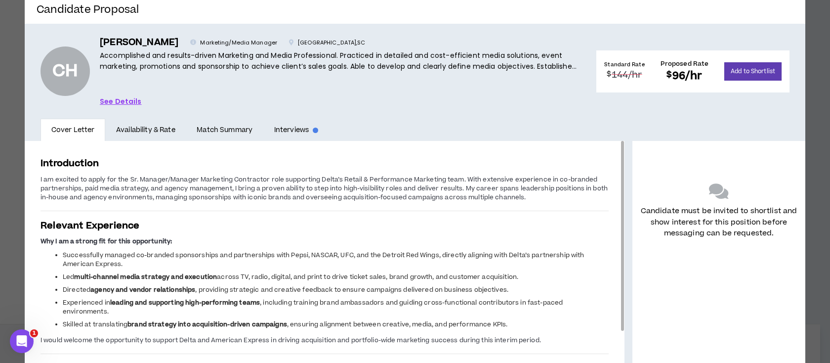
click at [265, 223] on h3 "Relevant Experience" at bounding box center [325, 225] width 568 height 13
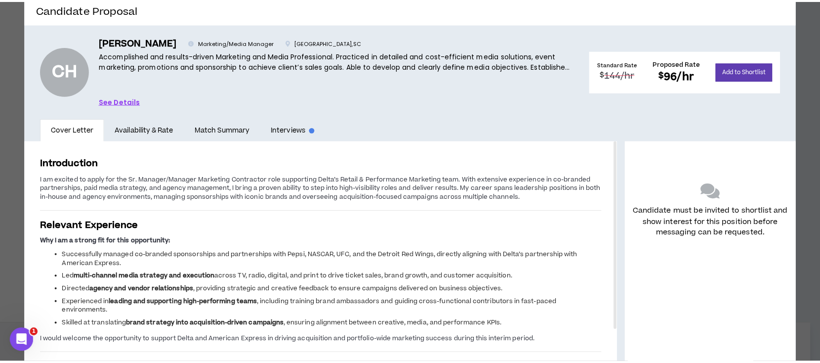
scroll to position [0, 0]
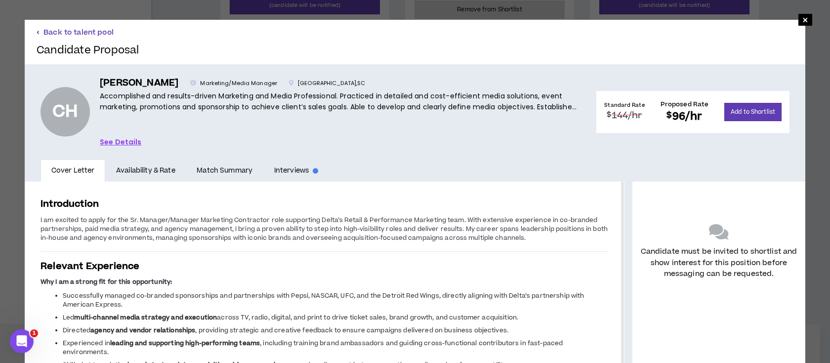
click at [85, 31] on button "Back to talent pool" at bounding box center [75, 32] width 77 height 9
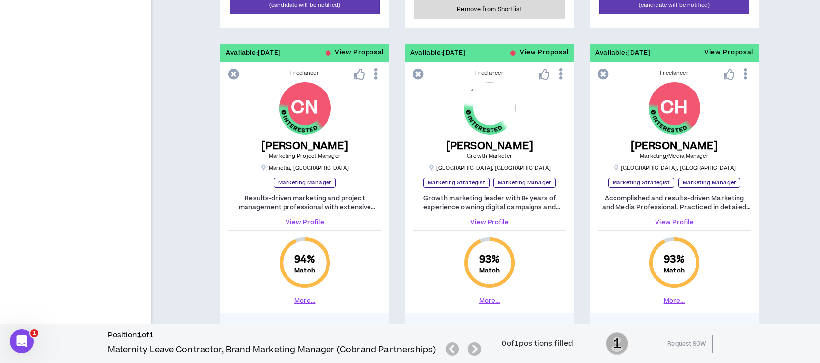
click at [682, 217] on link "View Profile" at bounding box center [674, 221] width 153 height 9
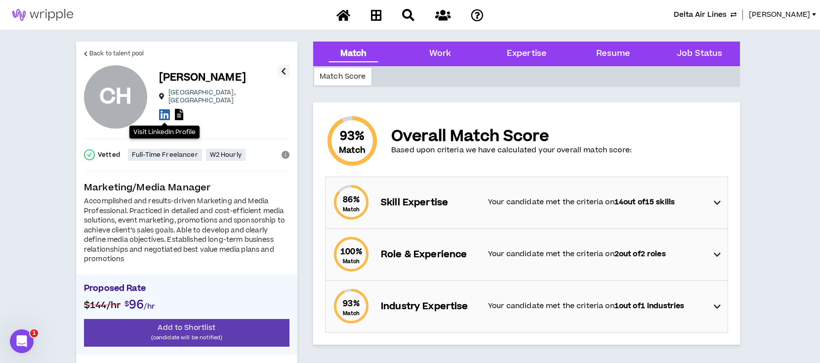
click at [166, 111] on icon at bounding box center [164, 114] width 11 height 12
click at [96, 51] on span "Back to talent pool" at bounding box center [116, 53] width 54 height 9
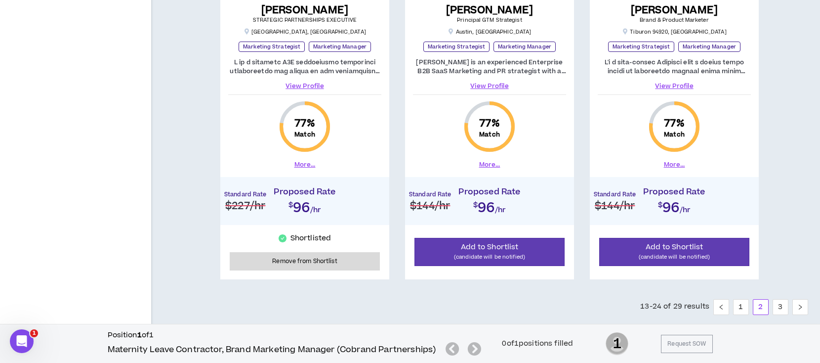
scroll to position [1502, 0]
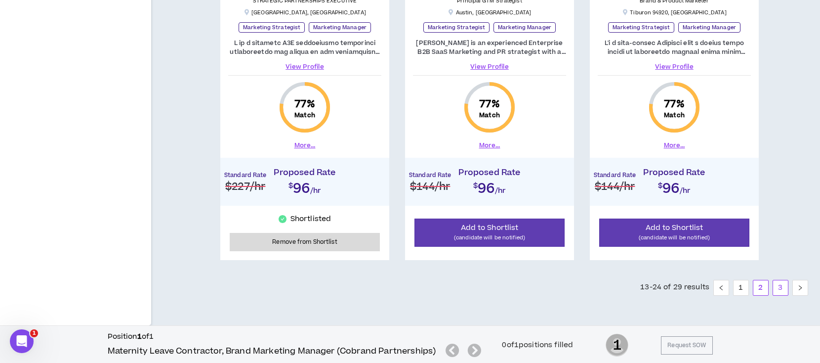
click at [780, 285] on link "3" at bounding box center [780, 287] width 15 height 15
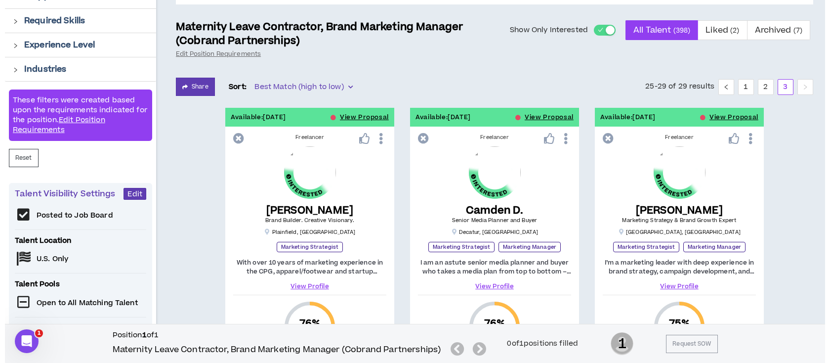
scroll to position [135, 0]
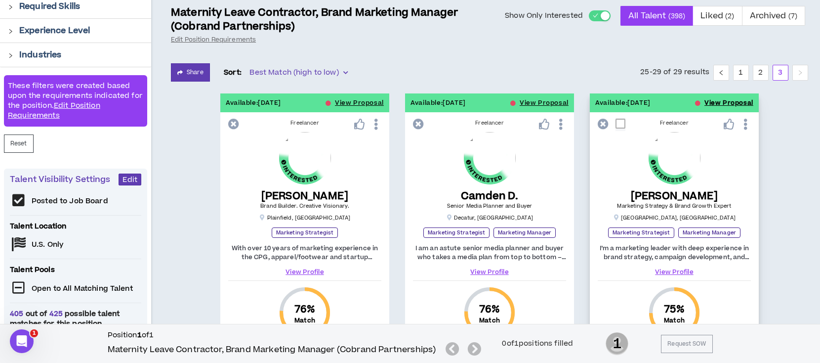
click at [734, 101] on button "View Proposal" at bounding box center [729, 102] width 49 height 19
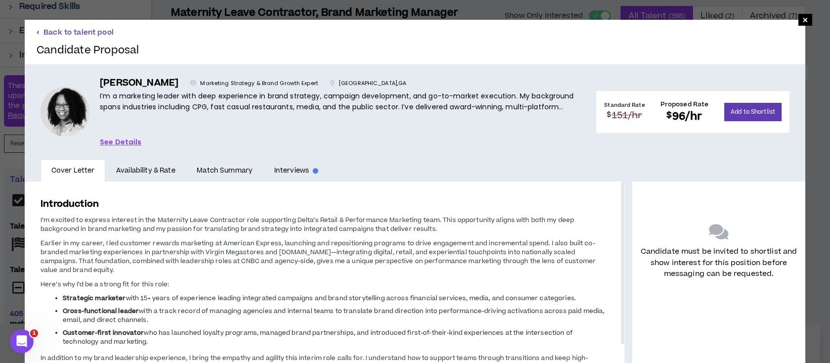
click at [74, 30] on button "Back to talent pool" at bounding box center [75, 32] width 77 height 9
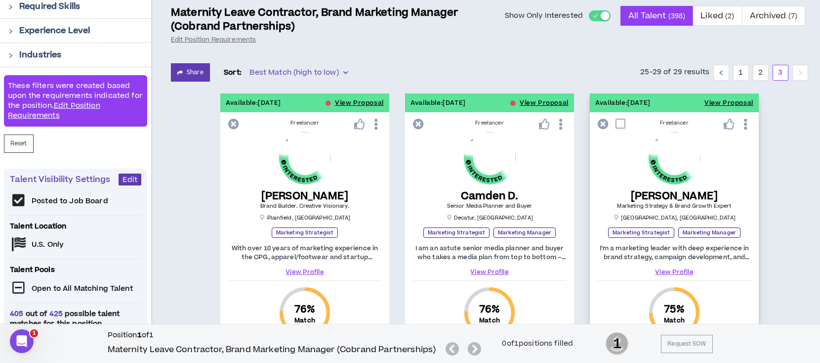
click at [689, 269] on link "View Profile" at bounding box center [674, 271] width 153 height 9
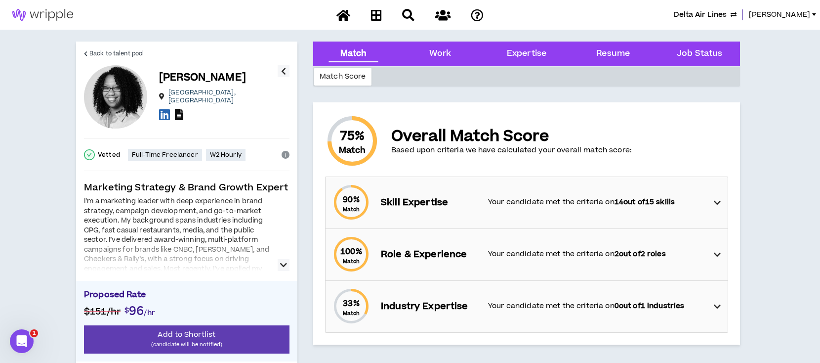
click at [179, 111] on icon at bounding box center [179, 114] width 8 height 11
click at [134, 53] on span "Back to talent pool" at bounding box center [116, 53] width 54 height 9
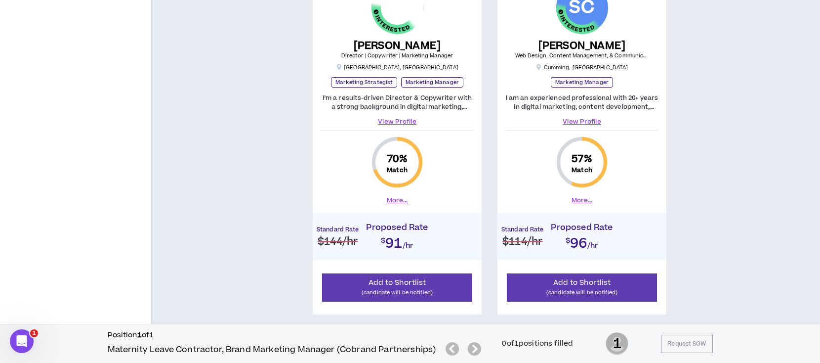
scroll to position [728, 0]
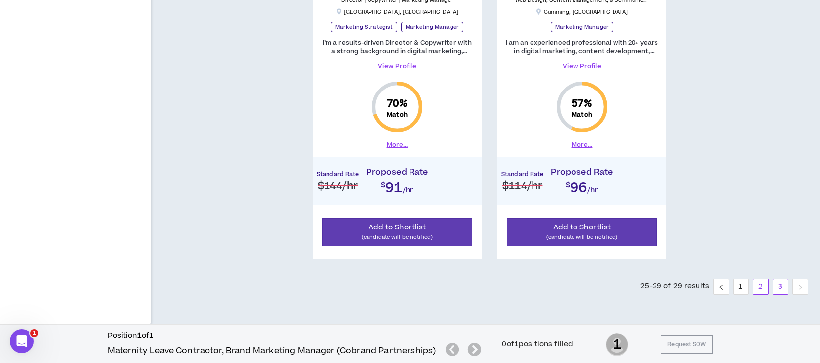
click at [761, 286] on link "2" at bounding box center [761, 286] width 15 height 15
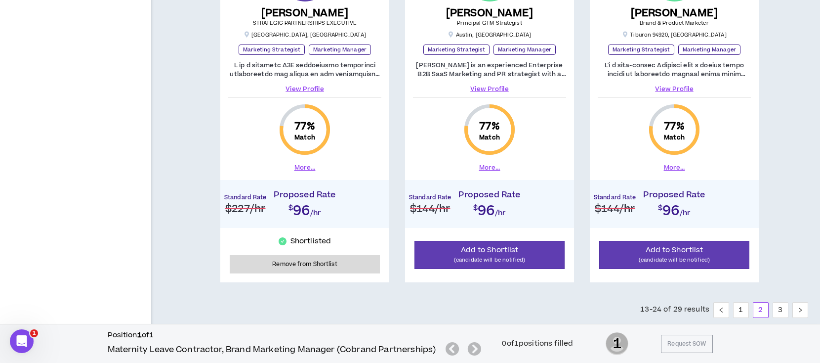
scroll to position [1502, 0]
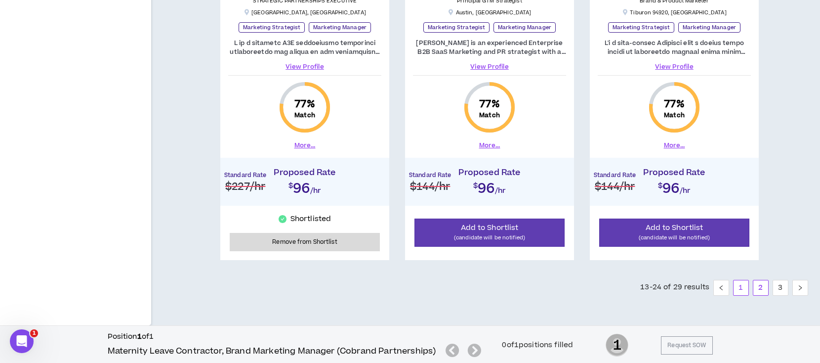
click at [739, 286] on link "1" at bounding box center [741, 287] width 15 height 15
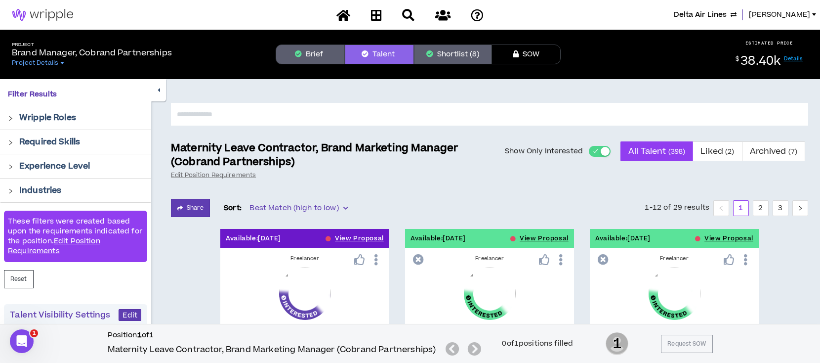
click at [327, 108] on input "text" at bounding box center [490, 114] width 638 height 23
type input "***"
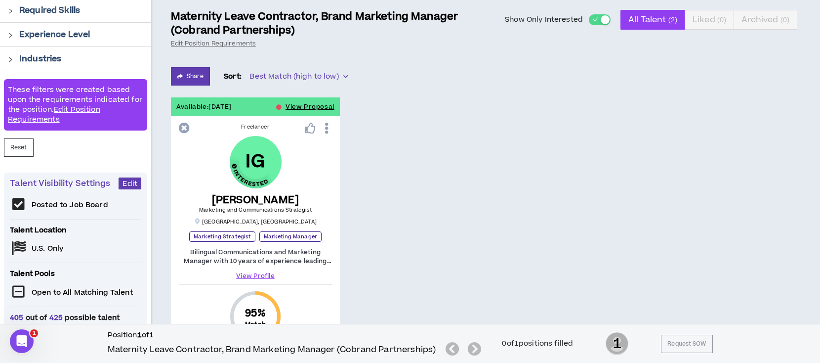
scroll to position [198, 0]
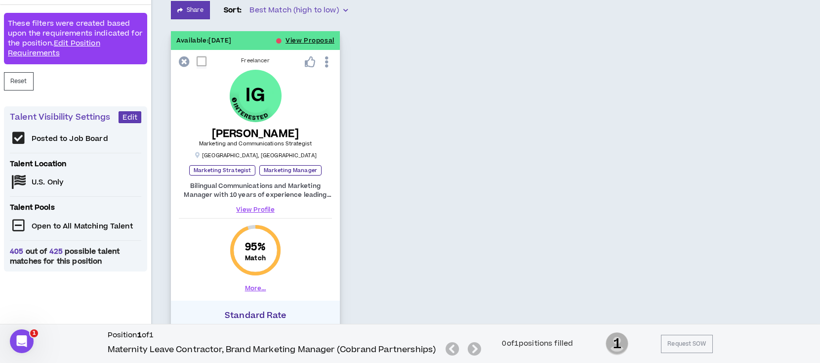
click at [255, 209] on link "View Profile" at bounding box center [255, 209] width 153 height 9
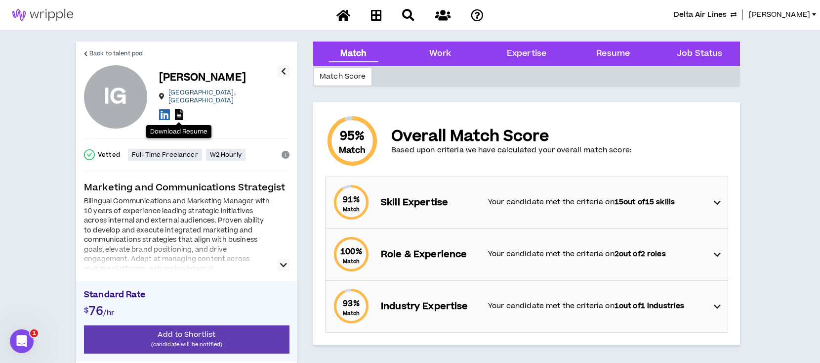
click at [176, 111] on icon at bounding box center [179, 114] width 8 height 11
click at [343, 15] on icon at bounding box center [344, 15] width 14 height 12
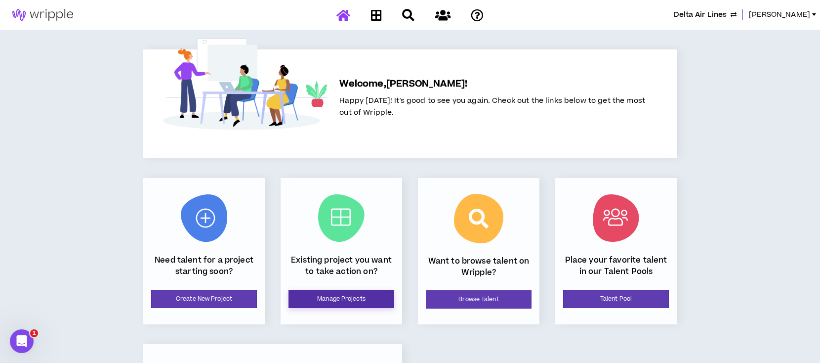
click at [380, 297] on link "Manage Projects" at bounding box center [342, 299] width 106 height 18
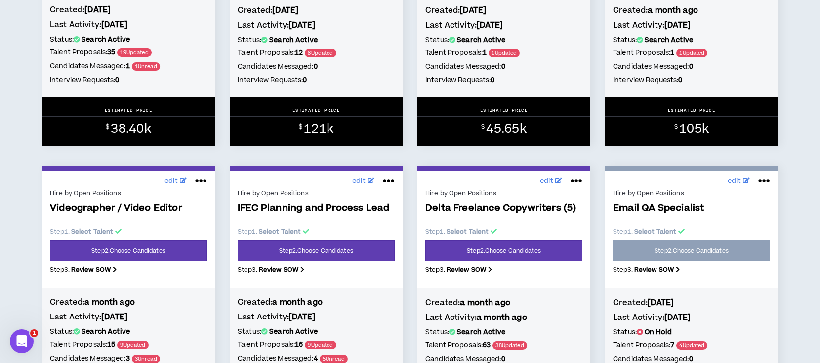
scroll to position [988, 0]
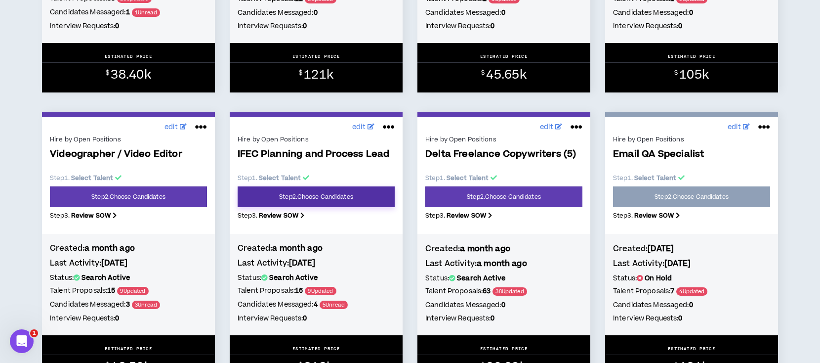
click at [305, 202] on link "Step 2 . Choose Candidates" at bounding box center [316, 196] width 157 height 21
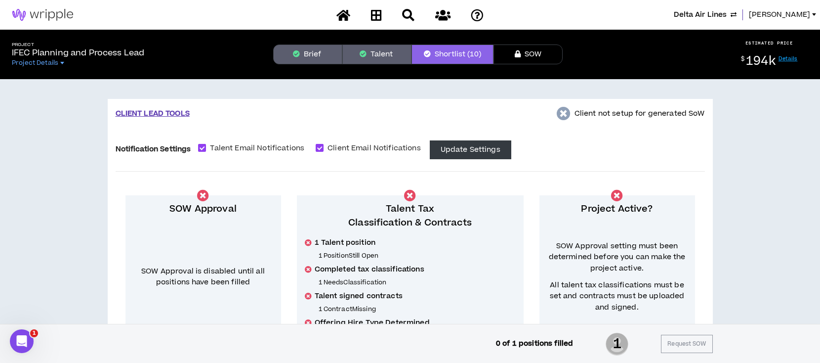
click at [370, 59] on button "Talent" at bounding box center [376, 54] width 69 height 20
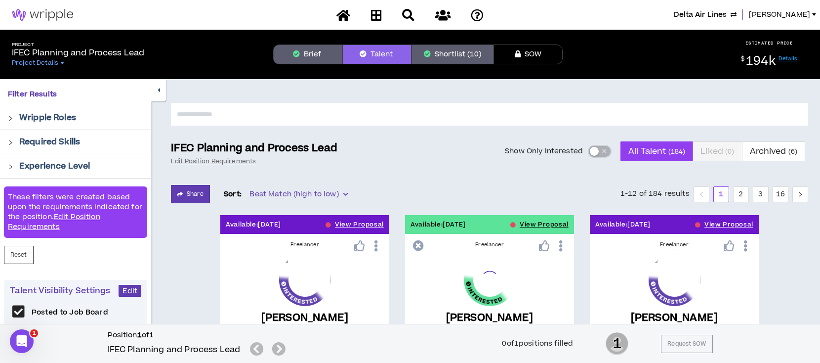
click at [594, 152] on div "button" at bounding box center [594, 151] width 9 height 9
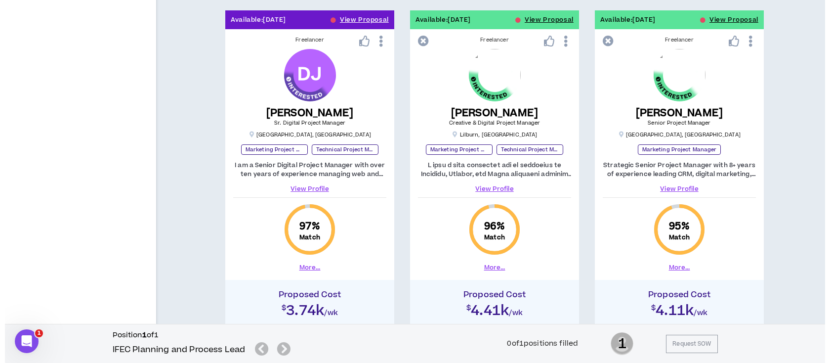
scroll to position [1356, 0]
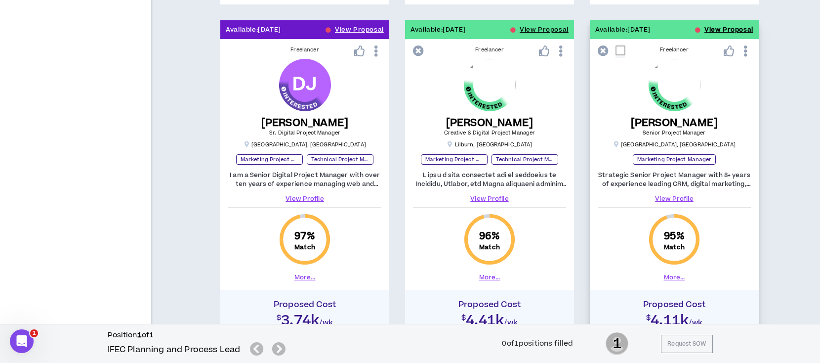
click at [728, 27] on button "View Proposal" at bounding box center [729, 29] width 49 height 19
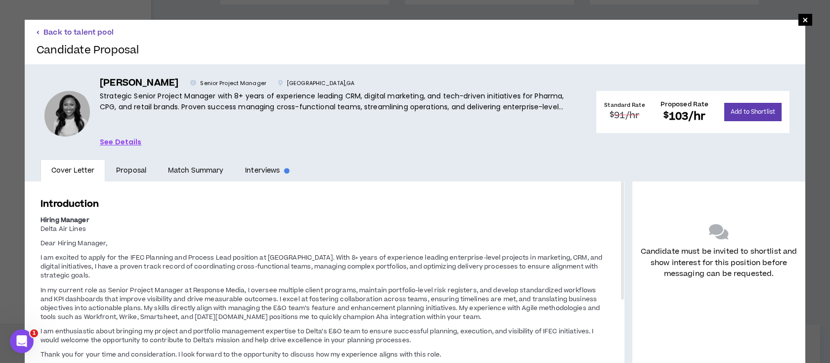
click at [75, 30] on button "Back to talent pool" at bounding box center [75, 32] width 77 height 9
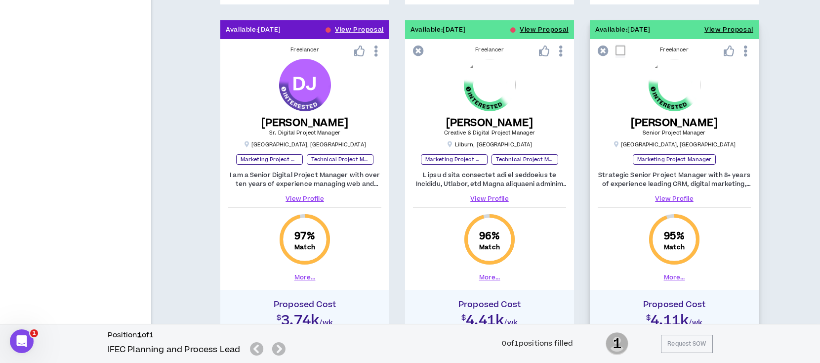
click at [690, 198] on link "View Profile" at bounding box center [674, 198] width 153 height 9
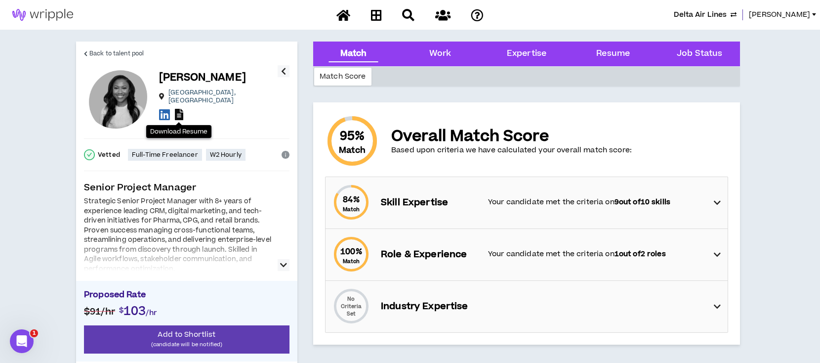
click at [180, 111] on icon at bounding box center [179, 114] width 8 height 11
click at [136, 51] on span "Back to talent pool" at bounding box center [116, 53] width 54 height 9
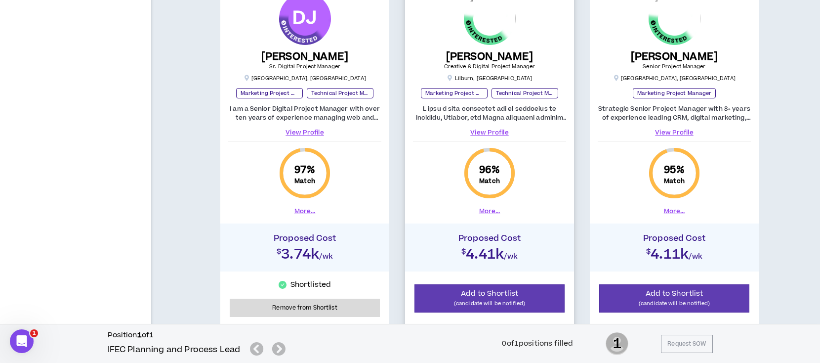
scroll to position [1488, 0]
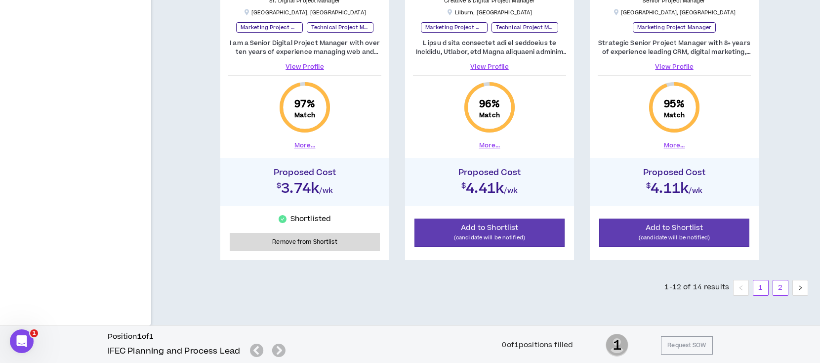
click at [778, 286] on link "2" at bounding box center [780, 287] width 15 height 15
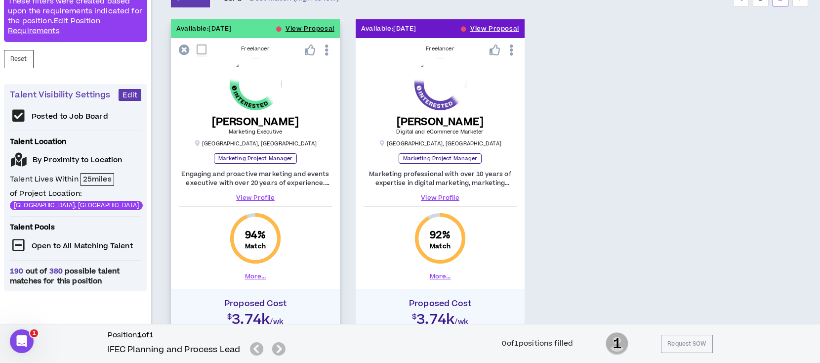
scroll to position [130, 0]
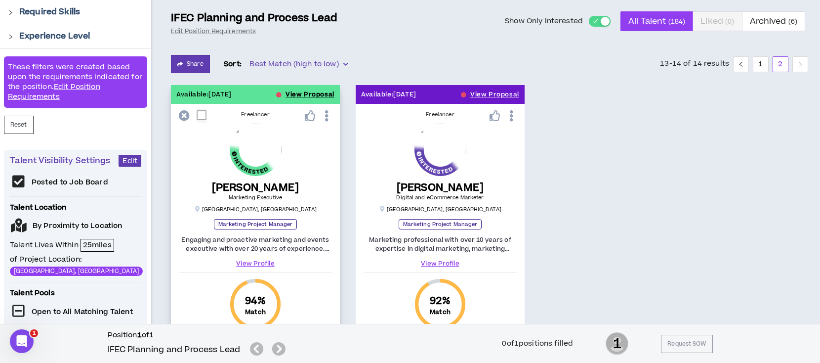
click at [294, 94] on button "View Proposal" at bounding box center [310, 94] width 49 height 19
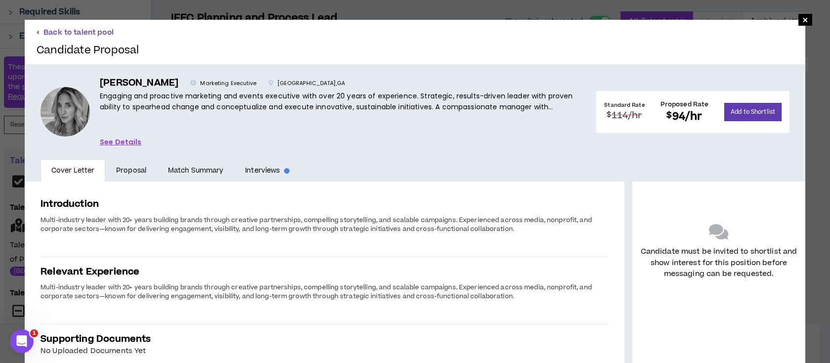
click at [92, 31] on button "Back to talent pool" at bounding box center [75, 32] width 77 height 9
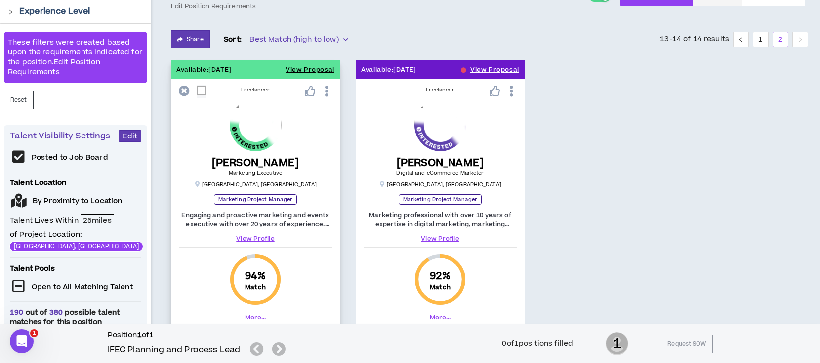
scroll to position [196, 0]
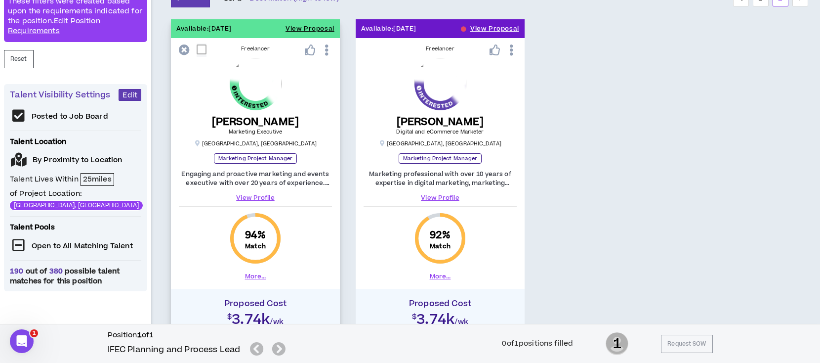
click at [258, 195] on link "View Profile" at bounding box center [255, 197] width 153 height 9
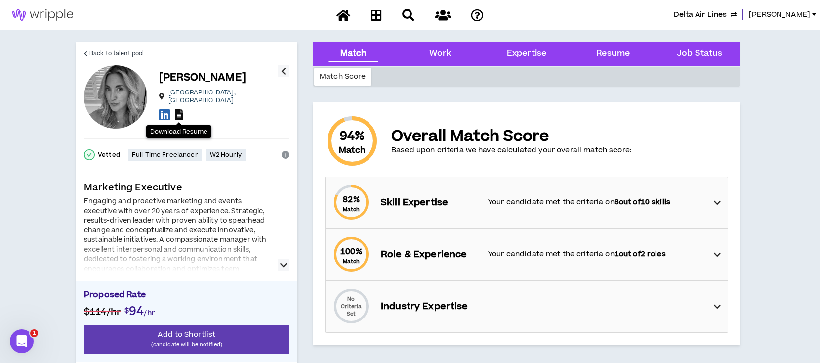
click at [179, 110] on icon at bounding box center [179, 114] width 8 height 11
click at [121, 49] on span "Back to talent pool" at bounding box center [116, 53] width 54 height 9
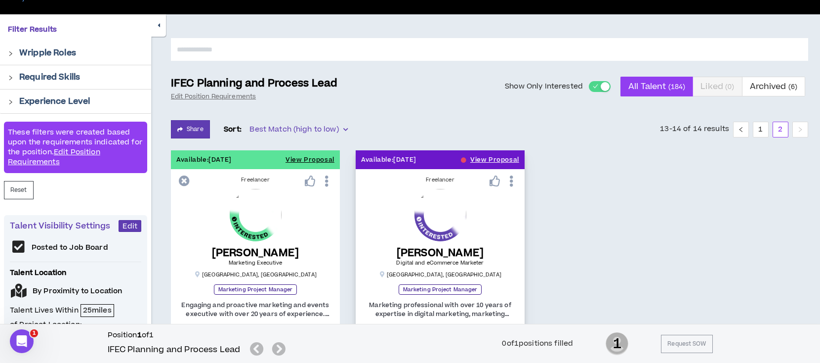
scroll to position [64, 0]
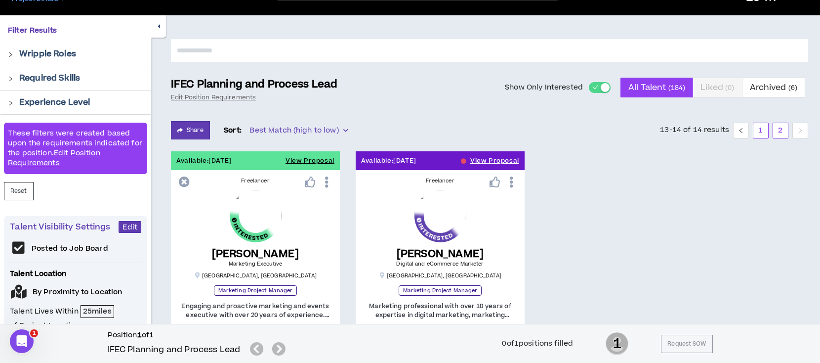
click at [758, 132] on link "1" at bounding box center [761, 130] width 15 height 15
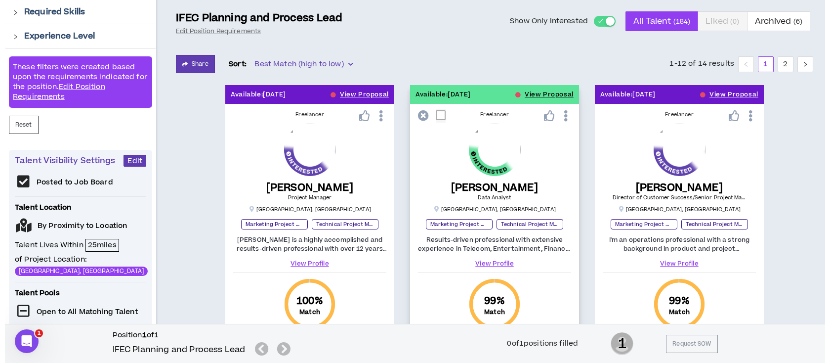
scroll to position [196, 0]
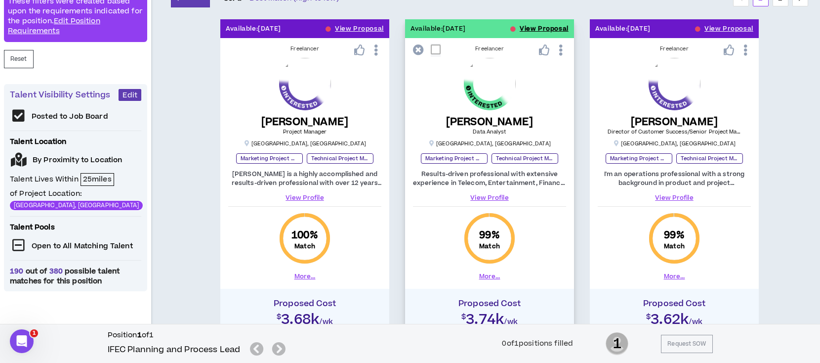
click at [544, 28] on button "View Proposal" at bounding box center [544, 28] width 49 height 19
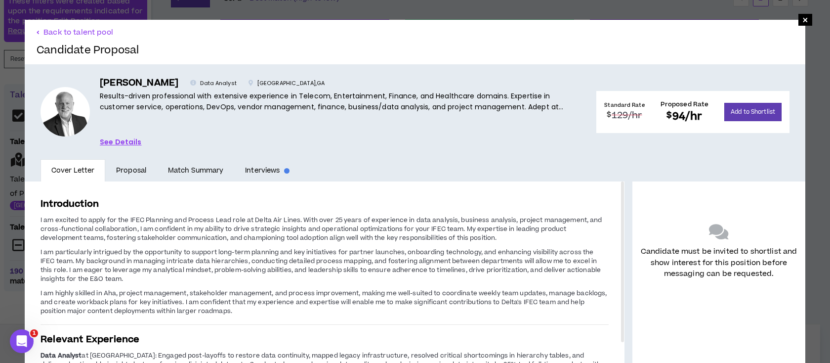
scroll to position [60, 0]
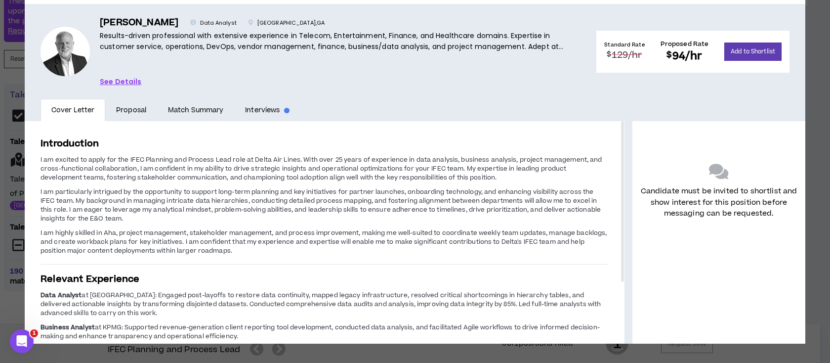
click at [130, 81] on link "See Details" at bounding box center [121, 81] width 42 height 11
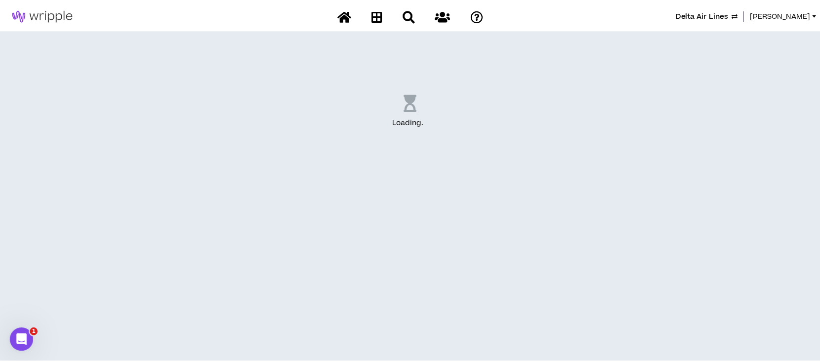
scroll to position [39, 0]
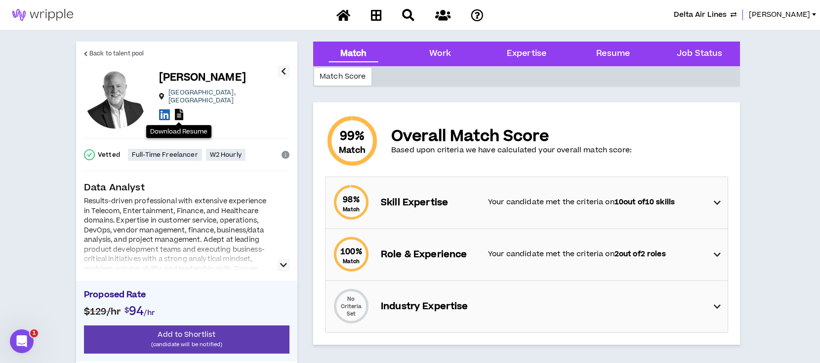
click at [180, 109] on icon at bounding box center [179, 114] width 8 height 11
click at [112, 51] on span "Back to talent pool" at bounding box center [116, 53] width 54 height 9
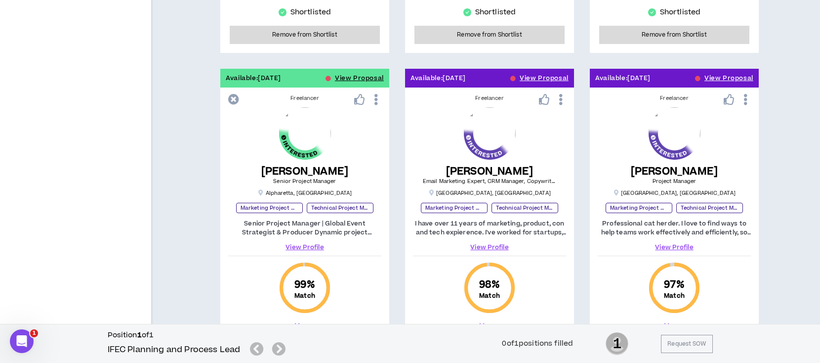
scroll to position [986, 0]
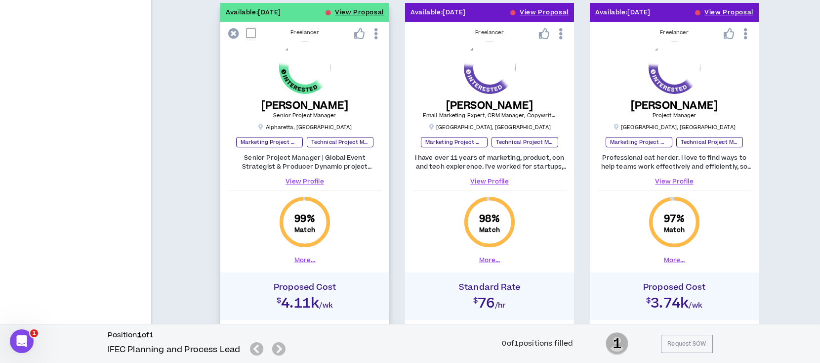
click at [311, 180] on link "View Profile" at bounding box center [304, 181] width 153 height 9
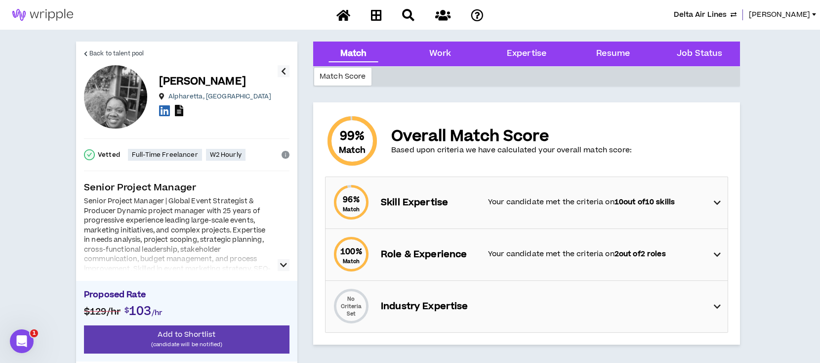
click at [181, 111] on icon at bounding box center [179, 110] width 8 height 11
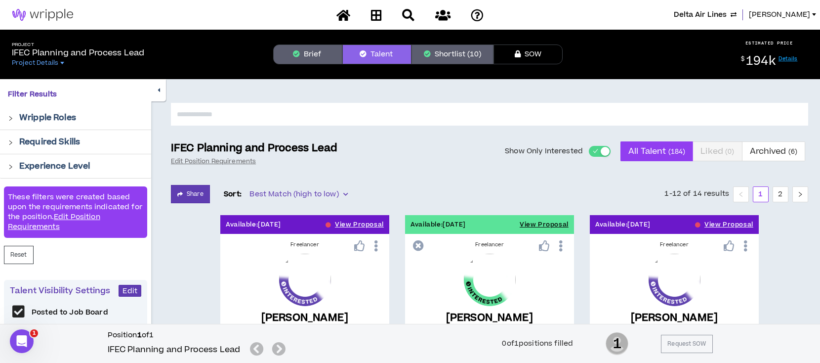
click at [324, 55] on button "Brief" at bounding box center [307, 54] width 69 height 20
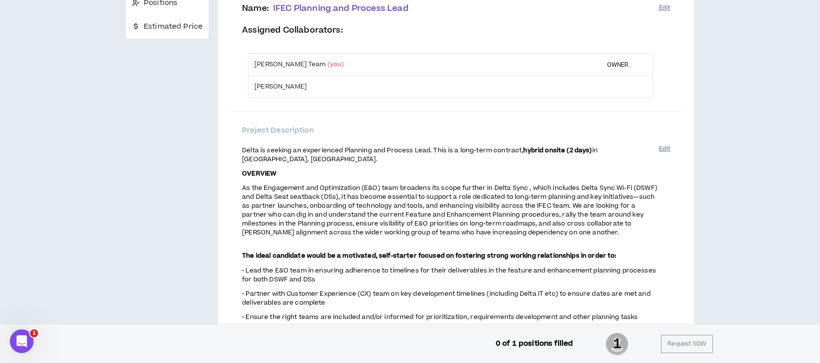
scroll to position [131, 0]
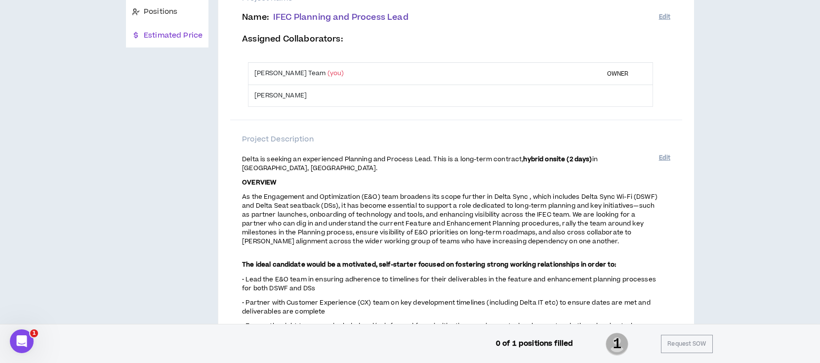
click at [181, 37] on span "Estimated Price" at bounding box center [173, 35] width 59 height 11
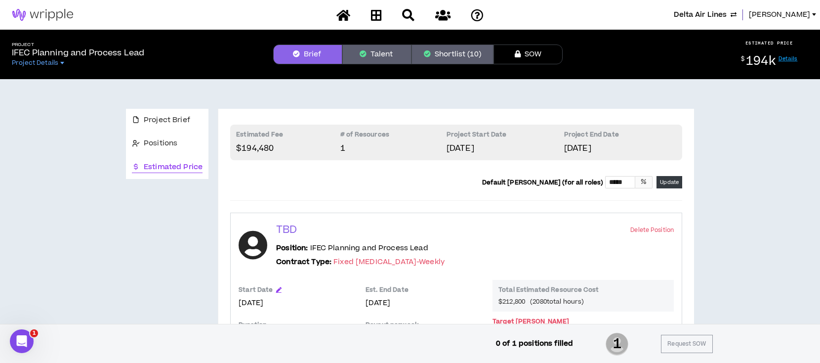
click at [387, 53] on button "Talent" at bounding box center [376, 54] width 69 height 20
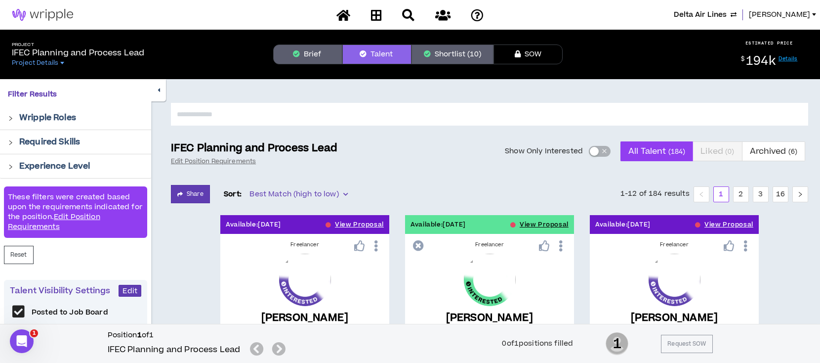
click at [304, 52] on button "Brief" at bounding box center [307, 54] width 69 height 20
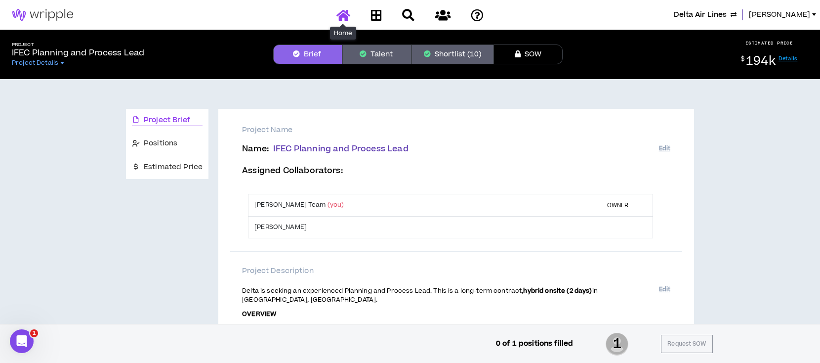
click at [340, 12] on icon at bounding box center [344, 15] width 14 height 12
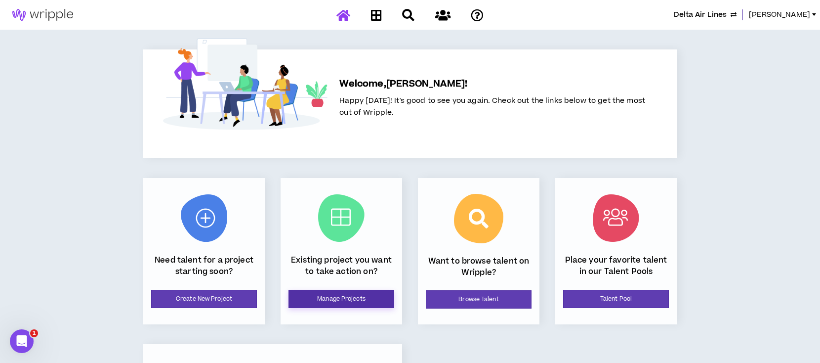
click at [335, 299] on link "Manage Projects" at bounding box center [342, 299] width 106 height 18
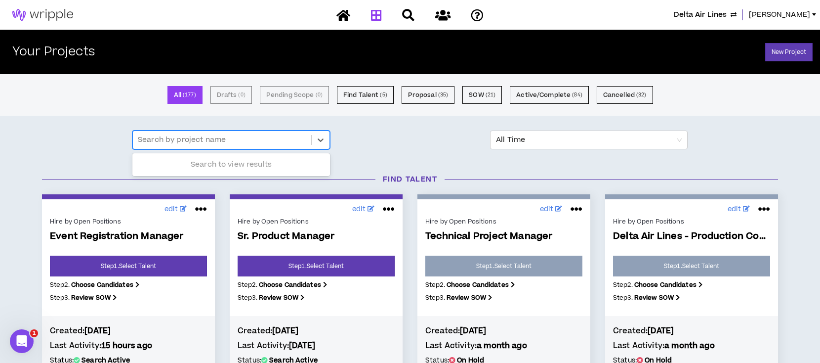
click at [255, 139] on div at bounding box center [222, 139] width 169 height 13
click at [407, 144] on div "Use Up and Down to choose options, press Enter to select the currently focused …" at bounding box center [409, 139] width 563 height 19
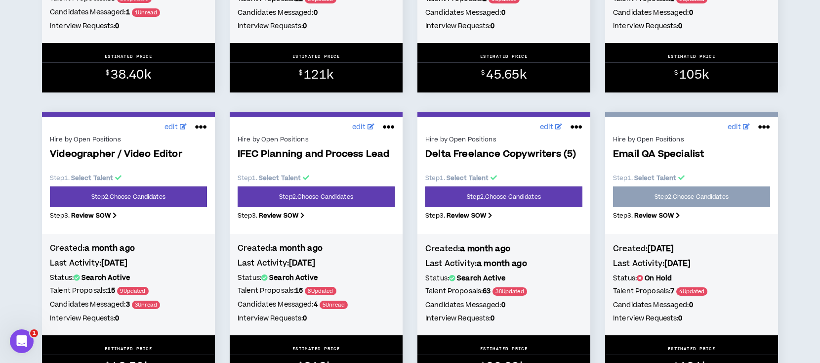
scroll to position [1054, 0]
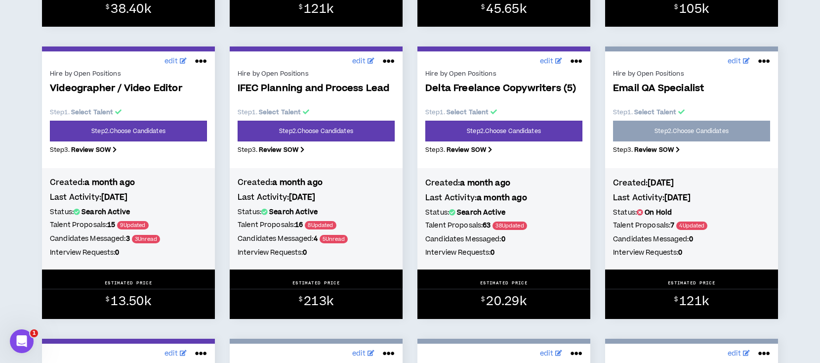
click at [650, 91] on span "Email QA Specialist" at bounding box center [691, 88] width 157 height 11
click at [666, 133] on div "Hire by Open Positions Email QA Specialist Step 1 . Select Talent Step 2 . Choo…" at bounding box center [691, 114] width 157 height 95
click at [666, 131] on div "Hire by Open Positions Email QA Specialist Step 1 . Select Talent Step 2 . Choo…" at bounding box center [691, 114] width 157 height 95
click at [735, 61] on span "edit" at bounding box center [734, 61] width 14 height 10
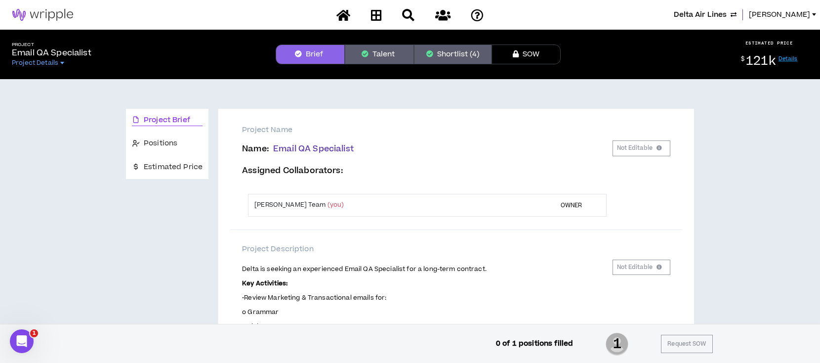
click at [455, 56] on button "Shortlist (4)" at bounding box center [453, 54] width 78 height 20
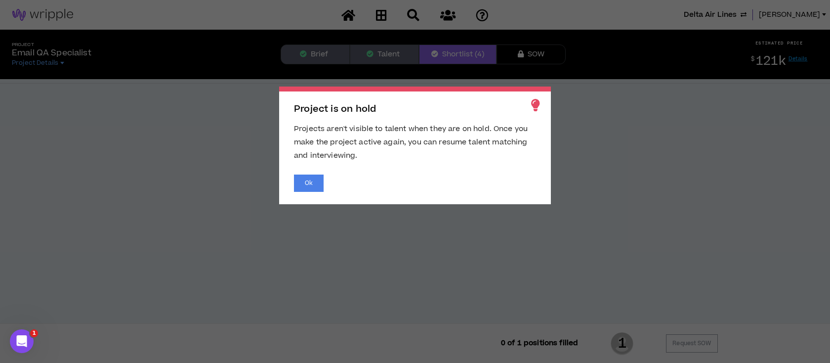
click at [601, 145] on span "Project is on hold Projects aren't visible to talent when they are on hold. Onc…" at bounding box center [415, 181] width 830 height 363
click at [319, 182] on button "Ok" at bounding box center [309, 182] width 30 height 17
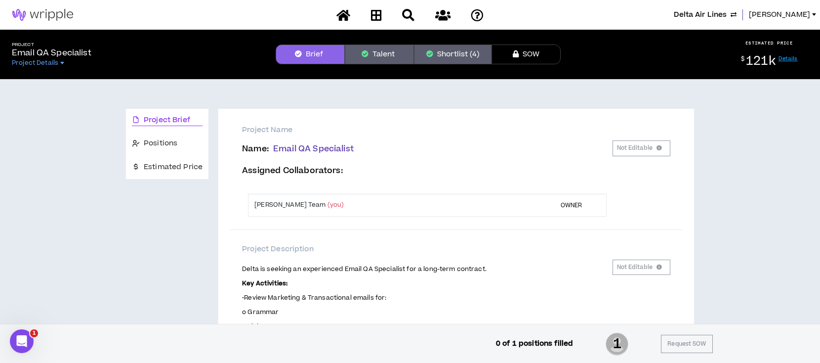
click at [452, 60] on button "Shortlist (4)" at bounding box center [453, 54] width 78 height 20
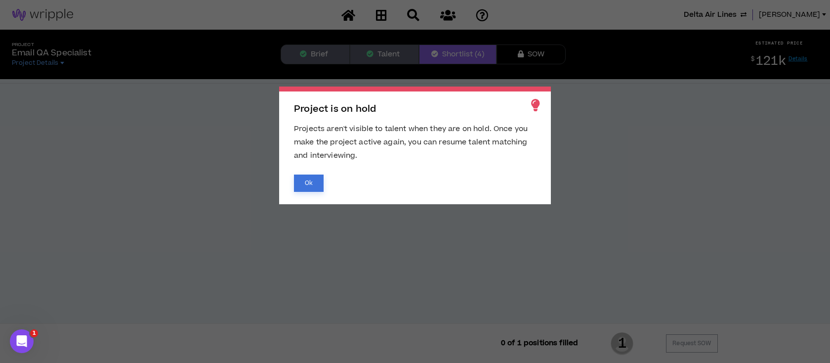
click at [310, 186] on button "Ok" at bounding box center [309, 182] width 30 height 17
